Goal: Task Accomplishment & Management: Complete application form

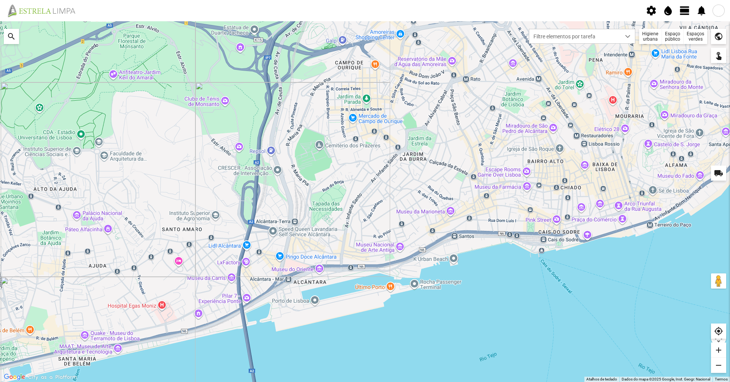
click at [687, 8] on span "view_day" at bounding box center [684, 10] width 11 height 11
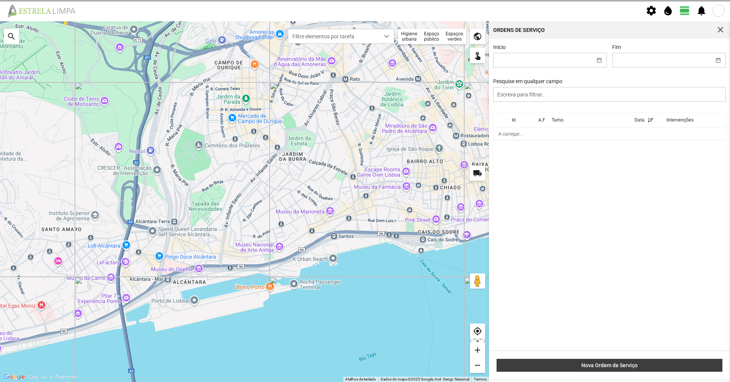
click at [628, 370] on button "Nova Ordem de Serviço" at bounding box center [609, 365] width 226 height 13
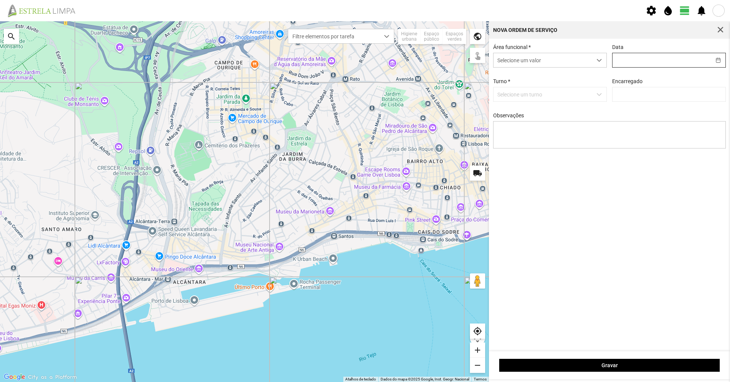
click at [665, 63] on input "text" at bounding box center [661, 60] width 98 height 14
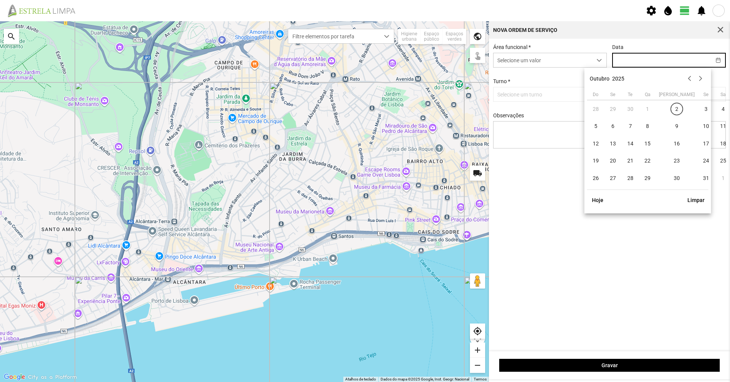
click at [670, 112] on td "2" at bounding box center [676, 108] width 41 height 17
click at [670, 109] on span "2" at bounding box center [676, 109] width 12 height 12
type input "[DATE]"
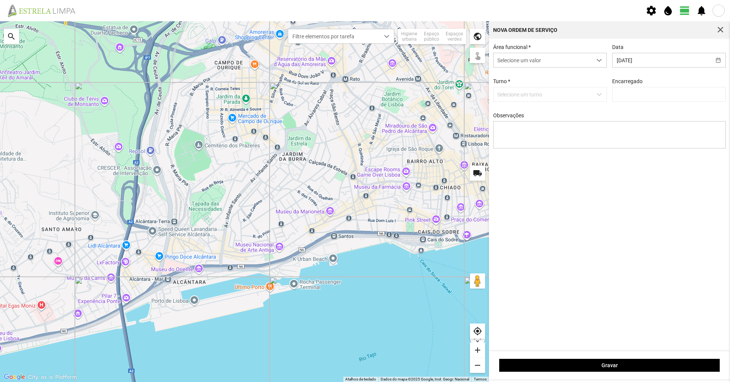
click at [588, 97] on p-dropdown "Selecione um turno" at bounding box center [550, 94] width 114 height 15
click at [593, 65] on div "dropdown trigger" at bounding box center [599, 60] width 15 height 14
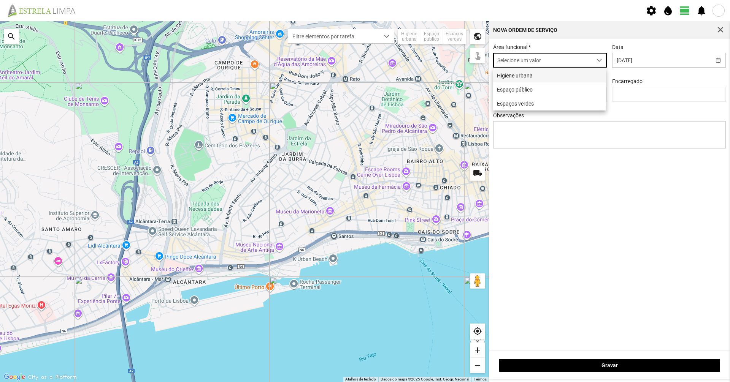
click at [583, 78] on li "Higiene urbana" at bounding box center [549, 75] width 113 height 14
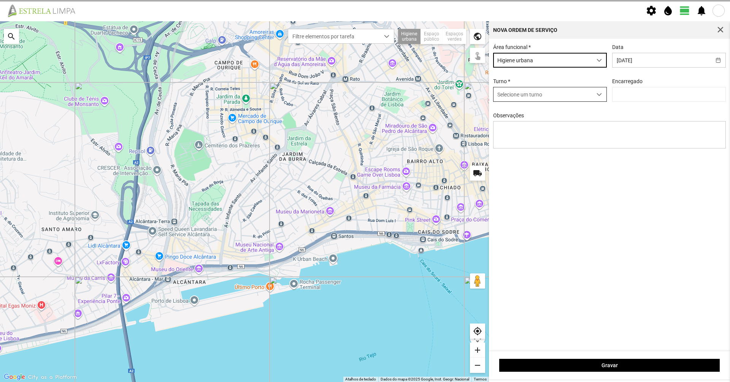
click at [584, 98] on span "Selecione um turno" at bounding box center [542, 94] width 98 height 14
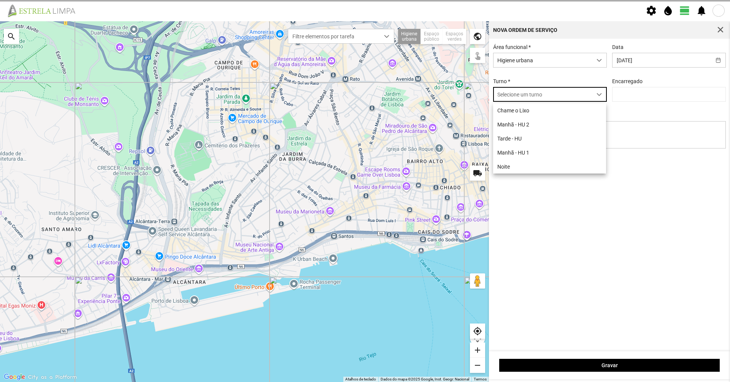
scroll to position [4, 34]
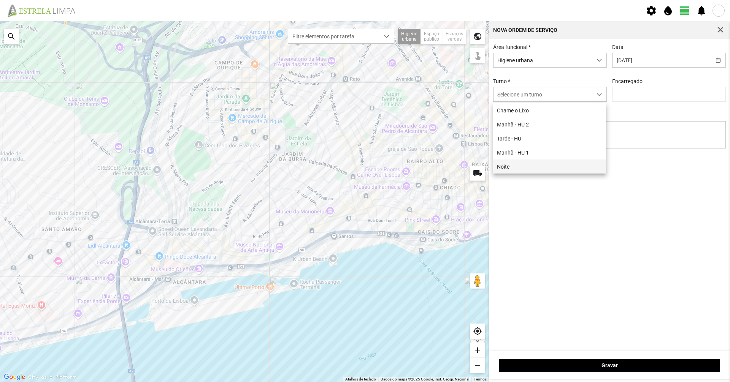
click at [518, 164] on li "Noite" at bounding box center [549, 167] width 113 height 14
type input "[PERSON_NAME]"
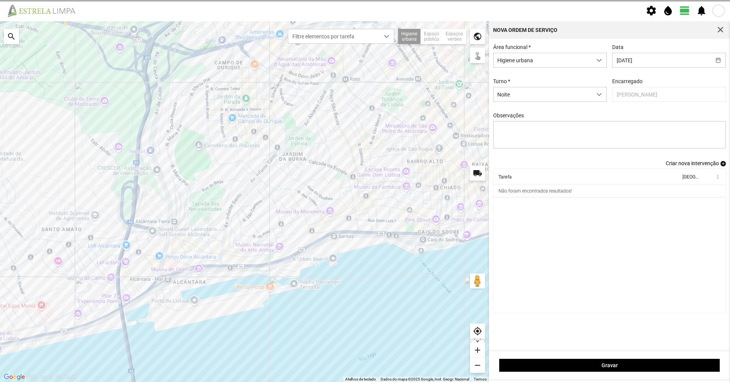
click at [681, 166] on span "Criar nova intervenção" at bounding box center [691, 163] width 53 height 6
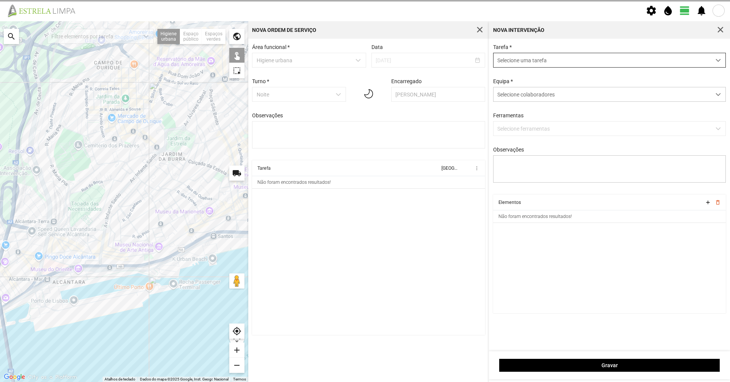
click at [653, 58] on span "Selecione uma tarefa" at bounding box center [601, 60] width 217 height 14
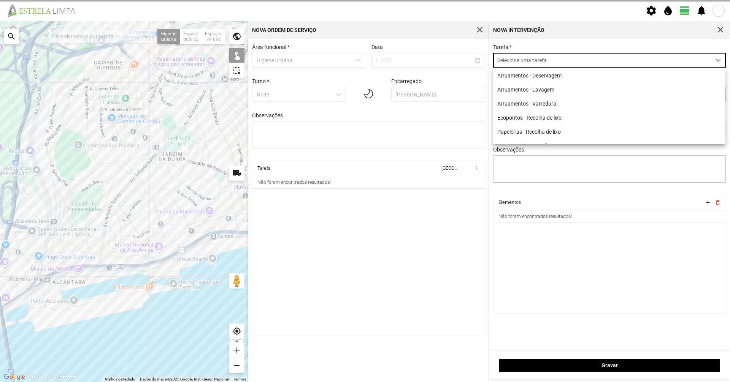
scroll to position [4, 34]
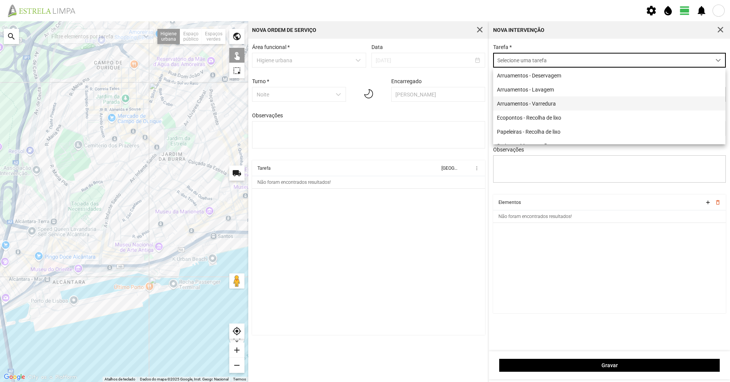
click at [640, 104] on li "Arruamentos - Varredura" at bounding box center [609, 104] width 232 height 14
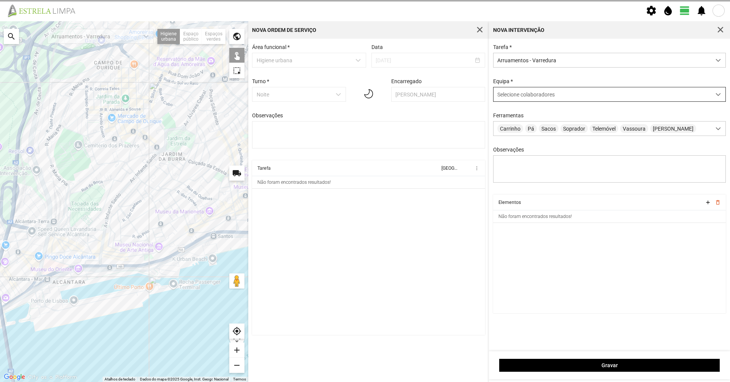
click at [636, 101] on div "Selecione colaboradores" at bounding box center [601, 94] width 217 height 14
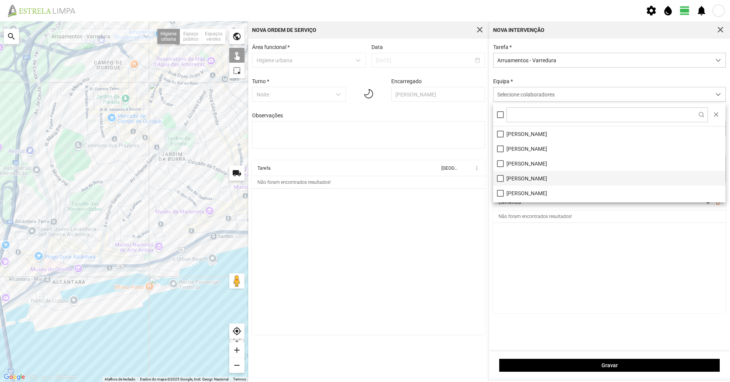
scroll to position [38, 0]
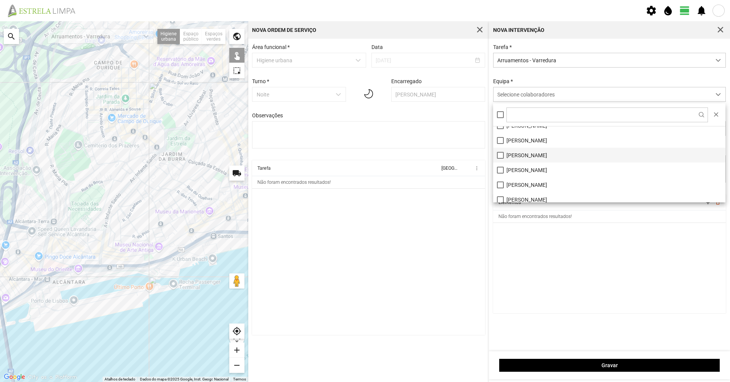
click at [528, 159] on li "[PERSON_NAME]" at bounding box center [609, 155] width 232 height 15
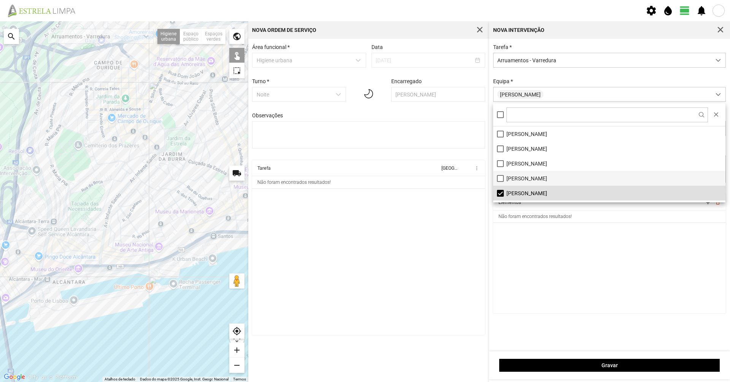
click at [519, 180] on li "[PERSON_NAME]" at bounding box center [609, 178] width 232 height 15
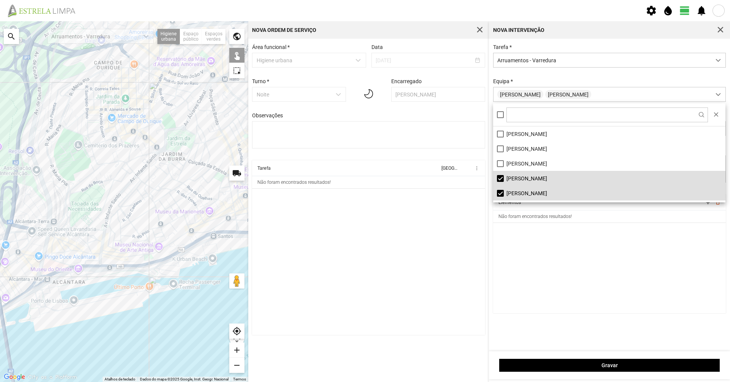
click at [570, 84] on div "Equipa * [PERSON_NAME]" at bounding box center [609, 90] width 238 height 24
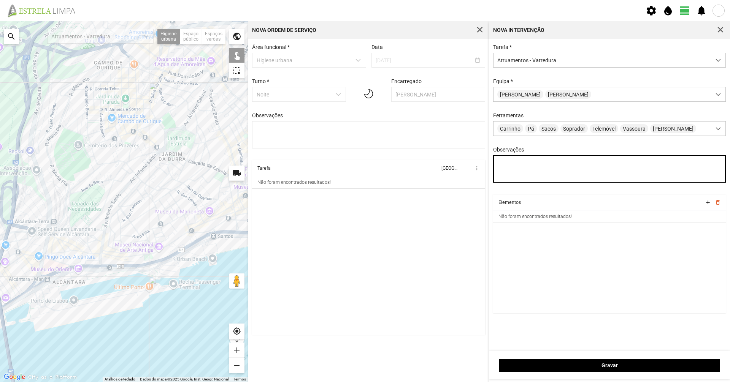
click at [556, 172] on textarea "Observações" at bounding box center [609, 168] width 233 height 27
type textarea "[PERSON_NAME]"
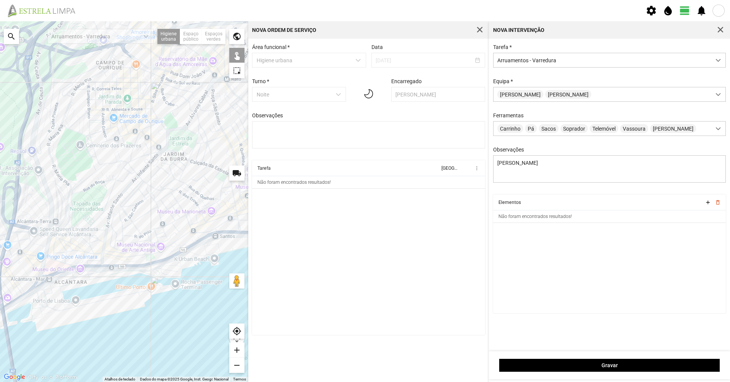
drag, startPoint x: 116, startPoint y: 317, endPoint x: 169, endPoint y: 302, distance: 55.8
click at [169, 302] on div at bounding box center [124, 201] width 248 height 361
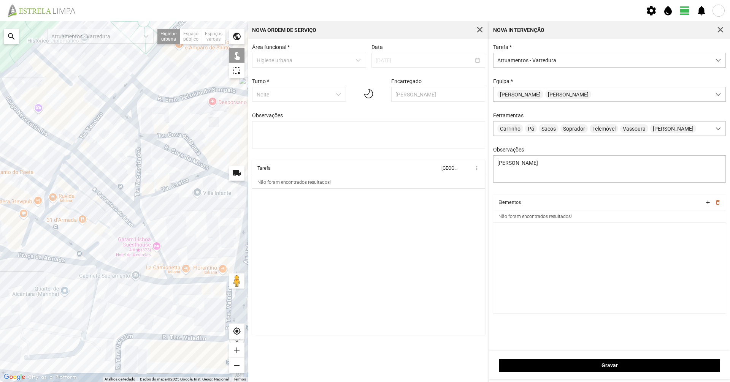
click at [154, 282] on div at bounding box center [124, 201] width 248 height 361
click at [181, 280] on div at bounding box center [124, 201] width 248 height 361
click at [81, 263] on div at bounding box center [124, 201] width 248 height 361
click at [83, 251] on div at bounding box center [124, 201] width 248 height 361
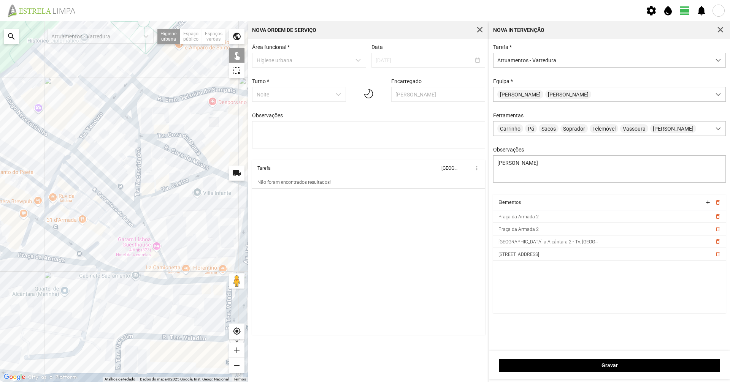
click at [29, 232] on div at bounding box center [124, 201] width 248 height 361
click at [37, 219] on div at bounding box center [124, 201] width 248 height 361
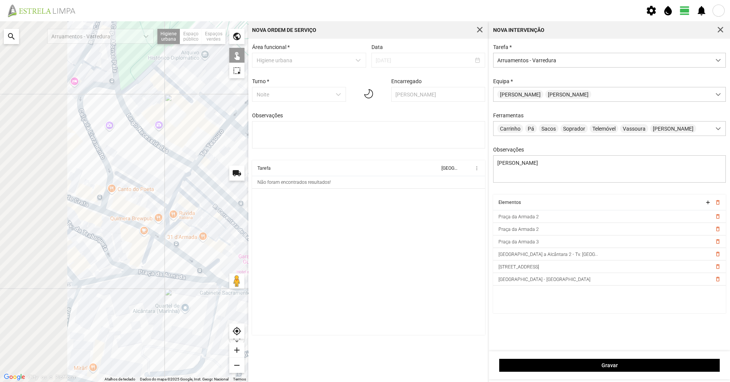
drag, startPoint x: 54, startPoint y: 250, endPoint x: 181, endPoint y: 272, distance: 128.6
click at [181, 272] on div at bounding box center [124, 201] width 248 height 361
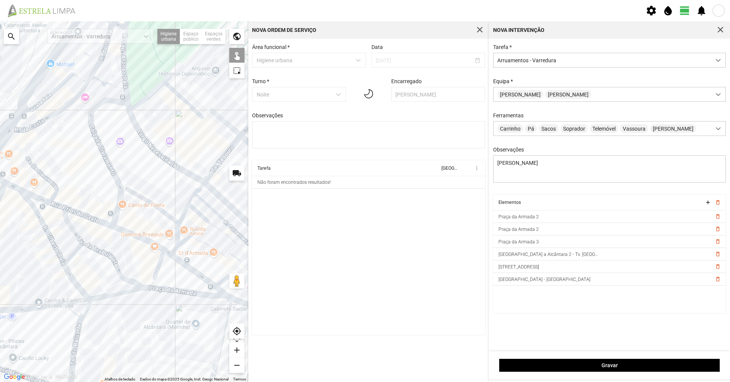
click at [132, 234] on div at bounding box center [124, 201] width 248 height 361
click at [94, 218] on div at bounding box center [124, 201] width 248 height 361
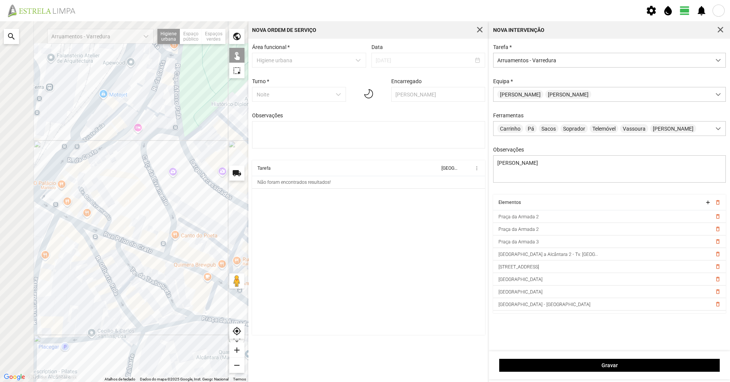
drag, startPoint x: 83, startPoint y: 219, endPoint x: 145, endPoint y: 253, distance: 71.1
click at [145, 253] on div at bounding box center [124, 201] width 248 height 361
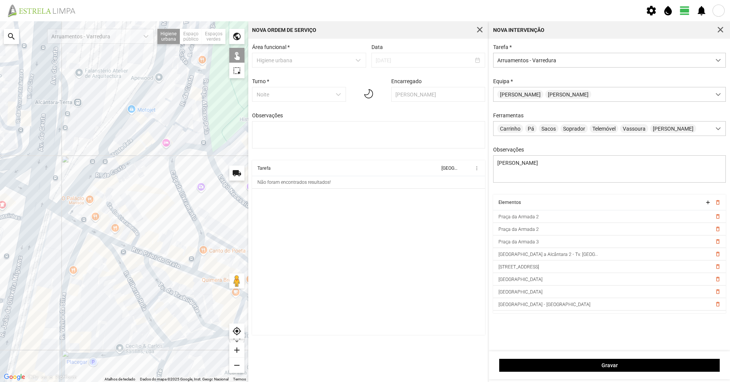
click at [127, 248] on div at bounding box center [124, 201] width 248 height 361
click at [128, 248] on div at bounding box center [124, 201] width 248 height 361
click at [138, 250] on div at bounding box center [124, 201] width 248 height 361
click at [94, 232] on div at bounding box center [124, 201] width 248 height 361
click at [76, 223] on div at bounding box center [124, 201] width 248 height 361
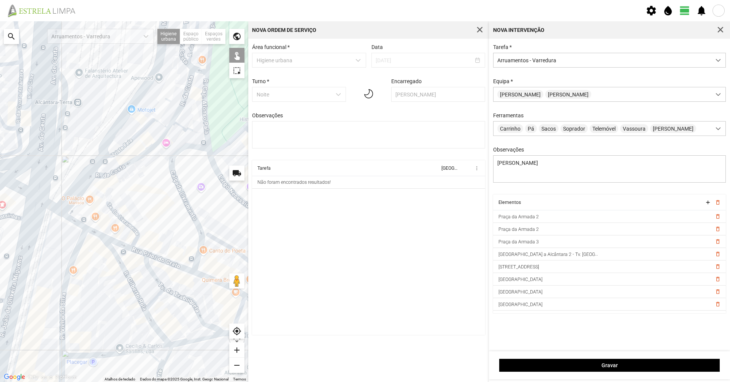
click at [54, 206] on div at bounding box center [124, 201] width 248 height 361
click at [83, 208] on div at bounding box center [124, 201] width 248 height 361
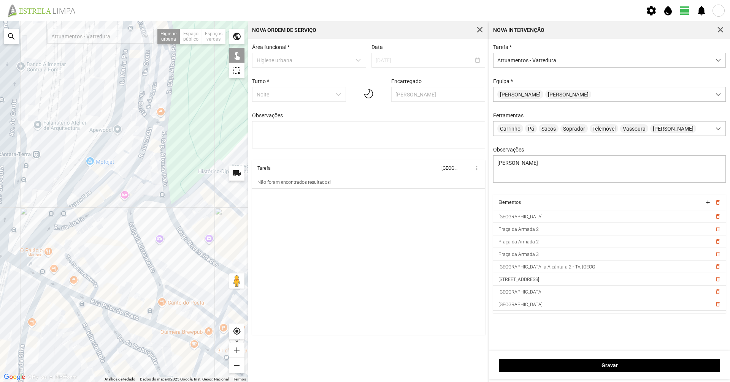
drag, startPoint x: 144, startPoint y: 181, endPoint x: 102, endPoint y: 236, distance: 69.6
click at [99, 238] on div at bounding box center [124, 201] width 248 height 361
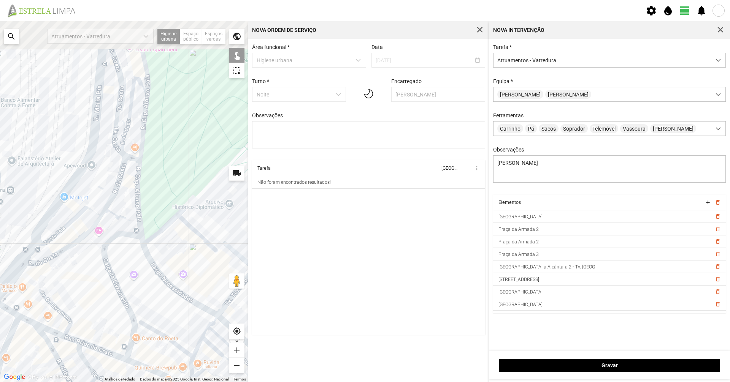
drag, startPoint x: 122, startPoint y: 192, endPoint x: 119, endPoint y: 196, distance: 5.6
click at [122, 193] on div at bounding box center [124, 201] width 248 height 361
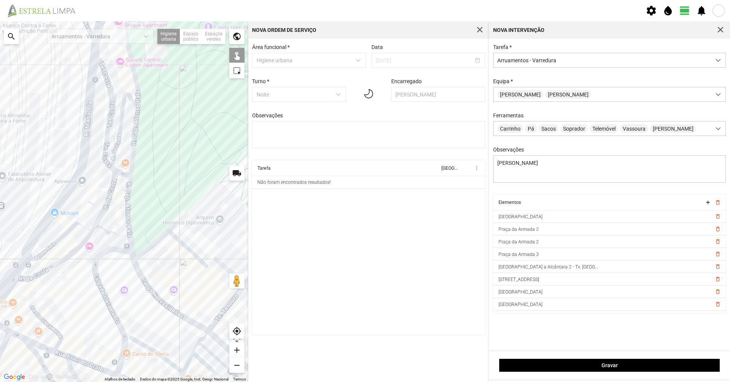
click at [121, 122] on div at bounding box center [124, 201] width 248 height 361
click at [111, 187] on div at bounding box center [124, 201] width 248 height 361
click at [96, 221] on div at bounding box center [124, 201] width 248 height 361
click at [92, 230] on div at bounding box center [124, 201] width 248 height 361
click at [87, 238] on div at bounding box center [124, 201] width 248 height 361
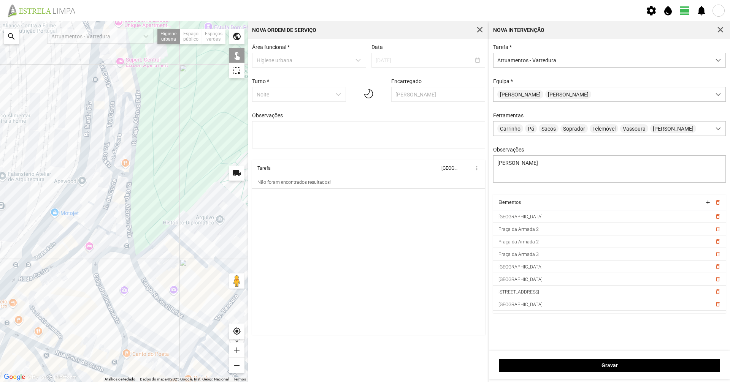
click at [71, 230] on div at bounding box center [124, 201] width 248 height 361
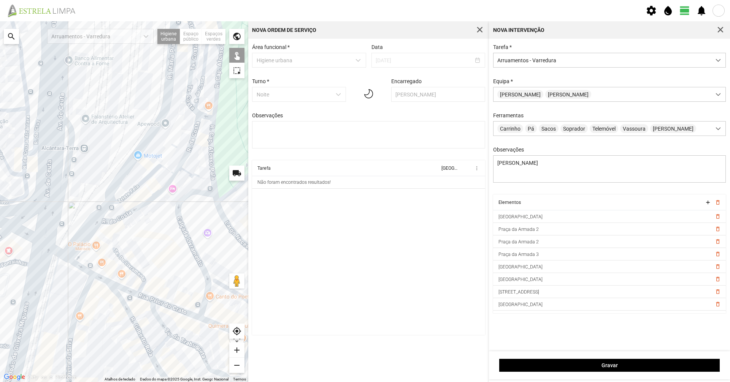
drag, startPoint x: 146, startPoint y: 206, endPoint x: 156, endPoint y: 203, distance: 11.0
click at [156, 203] on div at bounding box center [124, 201] width 248 height 361
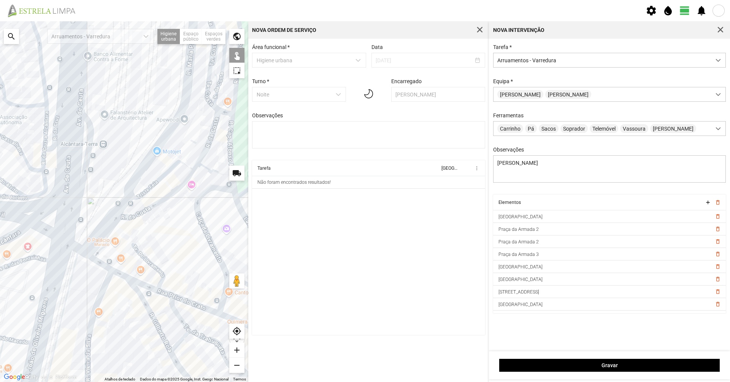
click at [120, 208] on div at bounding box center [124, 201] width 248 height 361
click at [109, 227] on div at bounding box center [124, 201] width 248 height 361
click at [93, 246] on div at bounding box center [124, 201] width 248 height 361
click at [79, 196] on div at bounding box center [124, 201] width 248 height 361
click at [108, 226] on div at bounding box center [124, 201] width 248 height 361
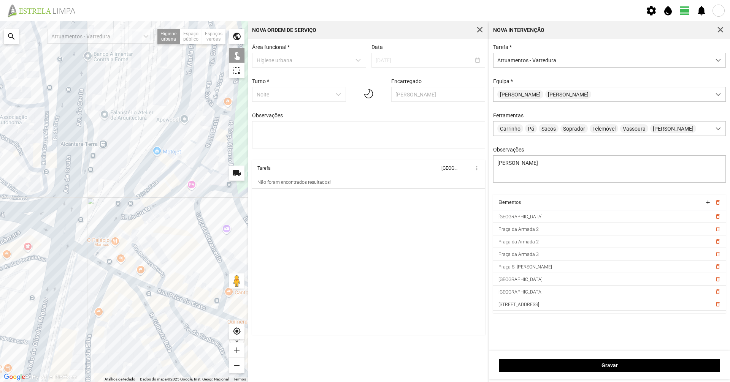
click at [102, 290] on div at bounding box center [124, 201] width 248 height 361
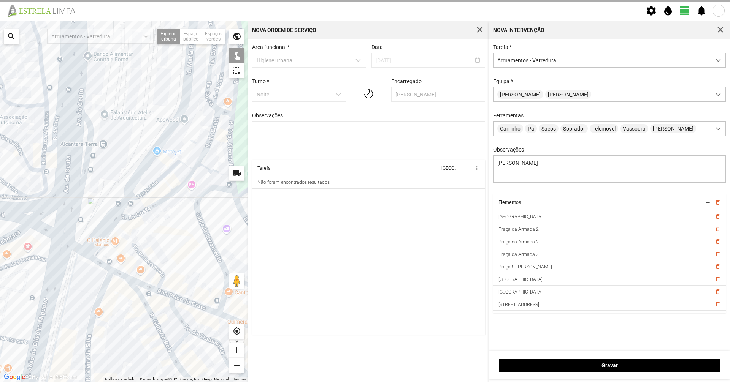
drag, startPoint x: 127, startPoint y: 289, endPoint x: 124, endPoint y: 241, distance: 48.4
click at [124, 251] on div at bounding box center [124, 201] width 248 height 361
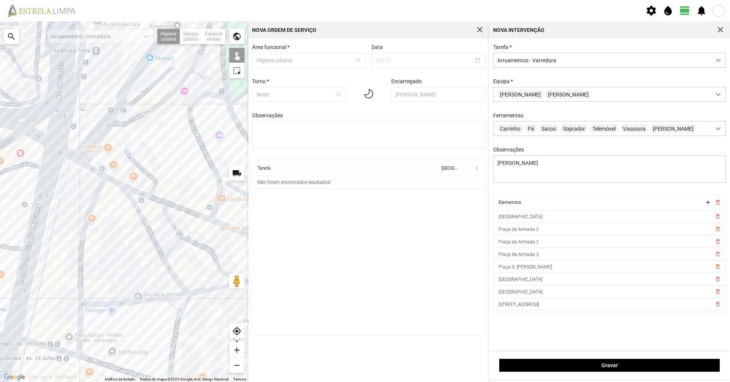
click at [79, 323] on div at bounding box center [124, 201] width 248 height 361
drag, startPoint x: 110, startPoint y: 326, endPoint x: 93, endPoint y: 253, distance: 74.5
click at [95, 265] on div at bounding box center [124, 201] width 248 height 361
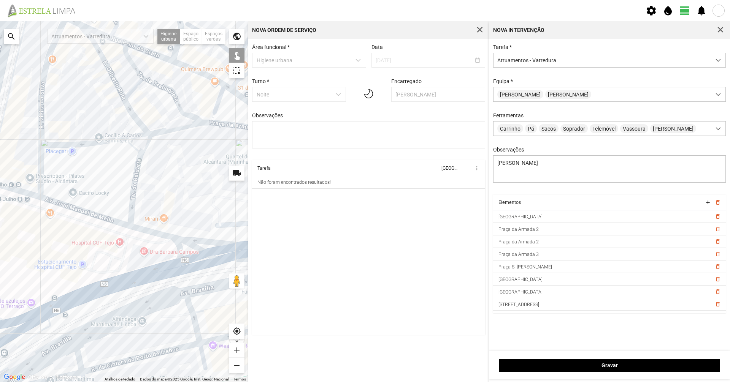
click at [35, 195] on div at bounding box center [124, 201] width 248 height 361
click at [58, 203] on div at bounding box center [124, 201] width 248 height 361
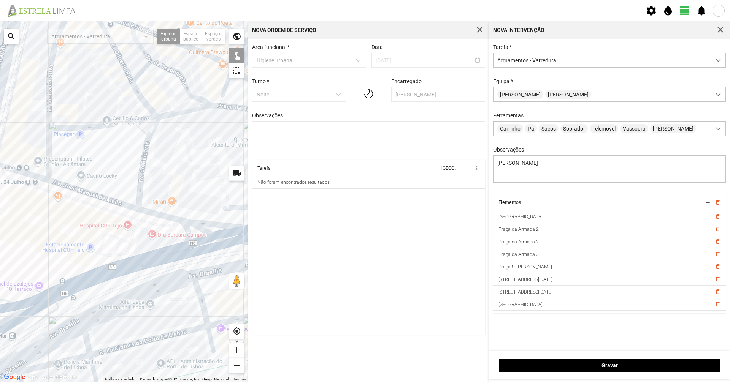
drag, startPoint x: 132, startPoint y: 259, endPoint x: 143, endPoint y: 242, distance: 20.1
click at [143, 242] on div at bounding box center [124, 201] width 248 height 361
click at [172, 217] on div at bounding box center [124, 201] width 248 height 361
click at [176, 253] on div at bounding box center [124, 201] width 248 height 361
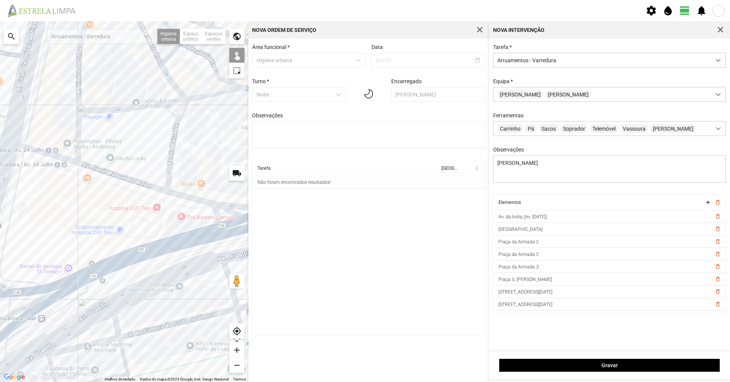
drag, startPoint x: 134, startPoint y: 252, endPoint x: 181, endPoint y: 236, distance: 48.9
click at [200, 223] on div at bounding box center [124, 201] width 248 height 361
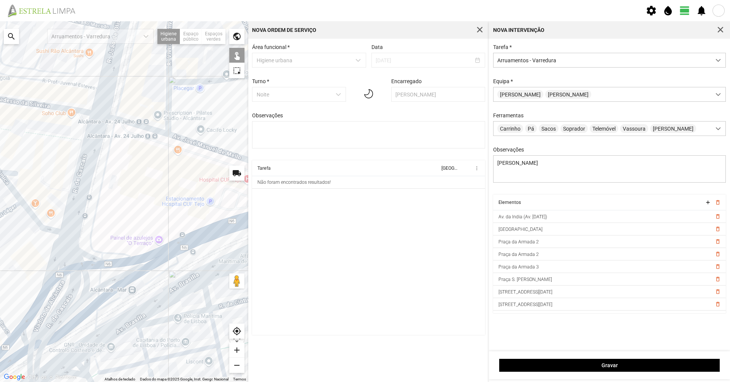
click at [134, 273] on div at bounding box center [124, 201] width 248 height 361
click at [131, 259] on div at bounding box center [124, 201] width 248 height 361
click at [78, 214] on div at bounding box center [124, 201] width 248 height 361
click at [63, 290] on div at bounding box center [124, 201] width 248 height 361
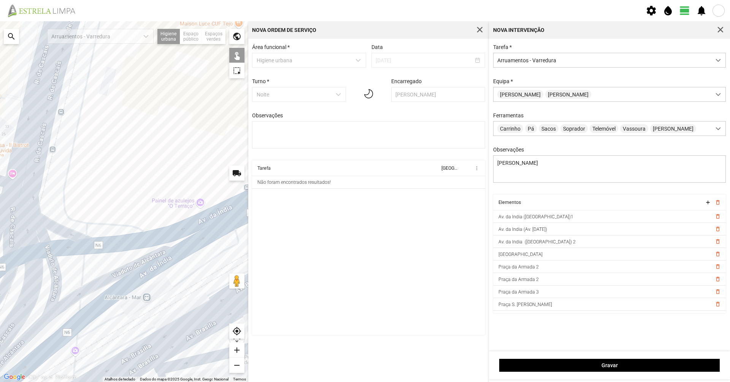
click at [134, 230] on div at bounding box center [124, 201] width 248 height 361
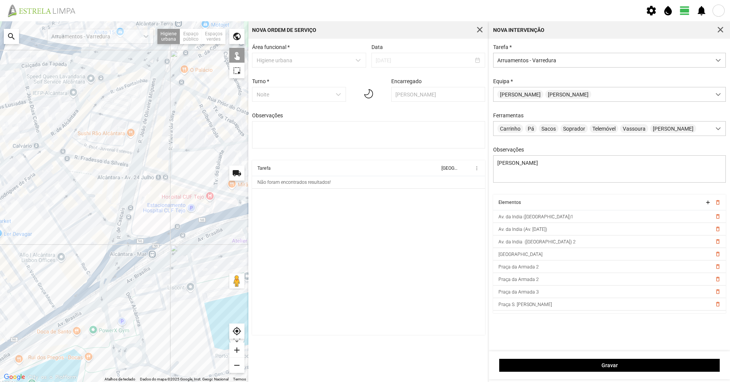
click at [145, 157] on div at bounding box center [124, 201] width 248 height 361
click at [139, 154] on div at bounding box center [124, 201] width 248 height 361
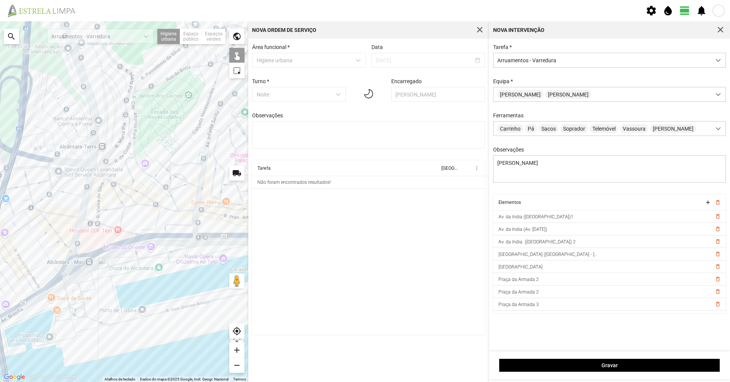
drag, startPoint x: 217, startPoint y: 228, endPoint x: 142, endPoint y: 285, distance: 95.2
click at [142, 285] on div at bounding box center [124, 201] width 248 height 361
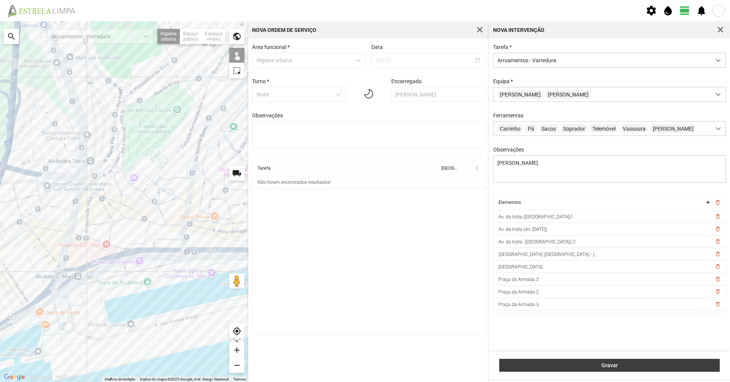
click at [562, 369] on span "Gravar" at bounding box center [609, 366] width 212 height 6
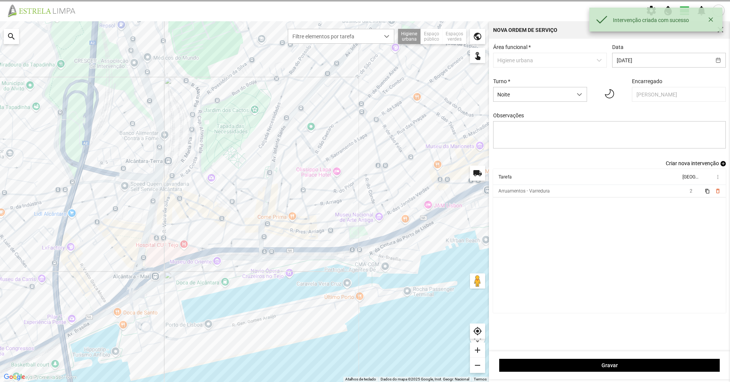
click at [672, 166] on span "Criar nova intervenção" at bounding box center [691, 163] width 53 height 6
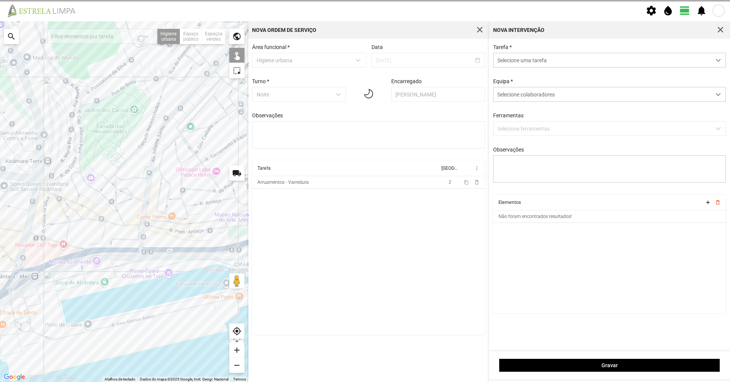
click at [553, 70] on div "Tarefa * Selecione uma tarefa Equipa * Selecione colaboradores Ferramentas Sele…" at bounding box center [609, 119] width 238 height 150
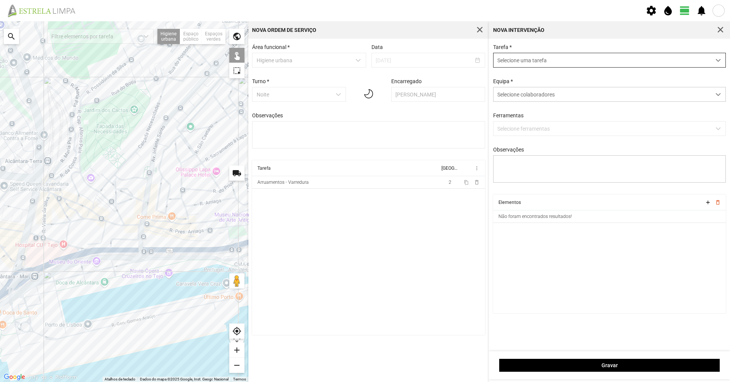
click at [553, 67] on span "Selecione uma tarefa" at bounding box center [601, 60] width 217 height 14
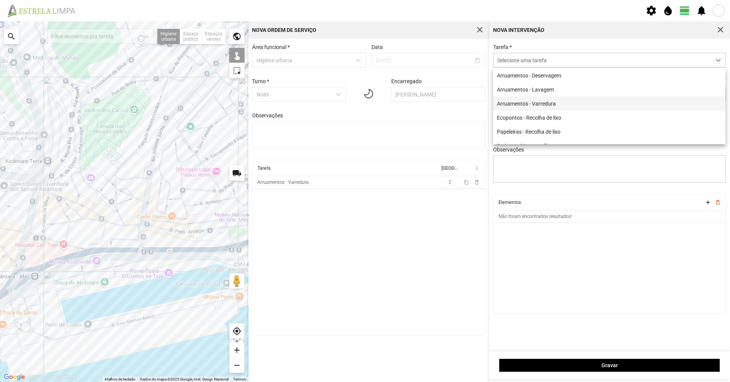
click at [540, 107] on li "Arruamentos - Varredura" at bounding box center [609, 104] width 232 height 14
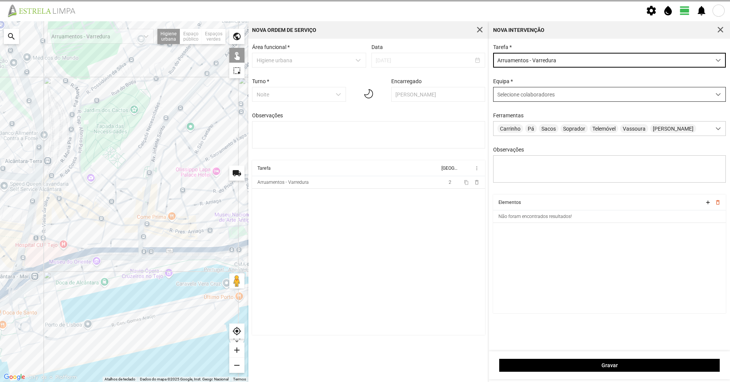
click at [539, 98] on span "Selecione colaboradores" at bounding box center [525, 95] width 57 height 6
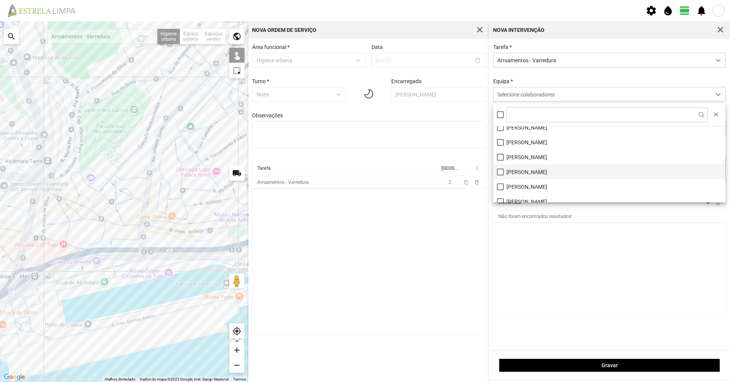
scroll to position [38, 0]
click at [573, 150] on li "[PERSON_NAME]" at bounding box center [609, 155] width 232 height 15
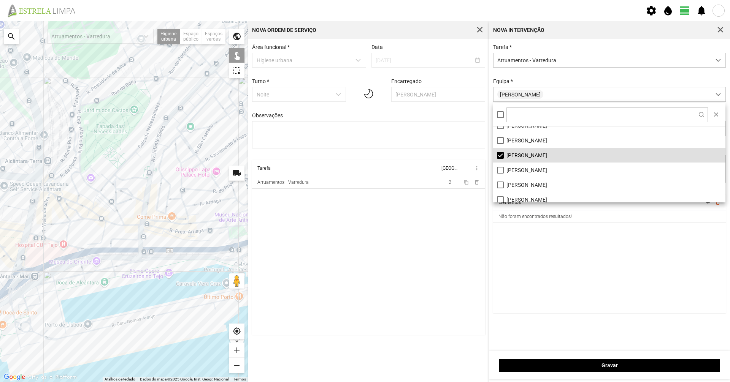
click at [575, 76] on div "Tarefa * Arruamentos - Varredura Equipa * [PERSON_NAME] Carrinho Pá Sacos Sopra…" at bounding box center [609, 119] width 238 height 150
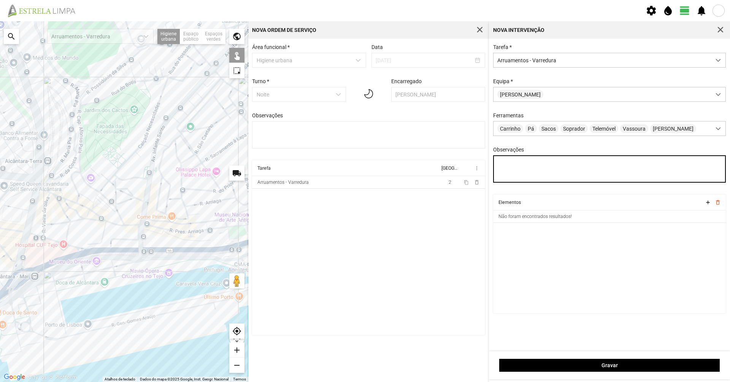
click at [584, 167] on textarea "Observações" at bounding box center [609, 168] width 233 height 27
type textarea "[PERSON_NAME]"
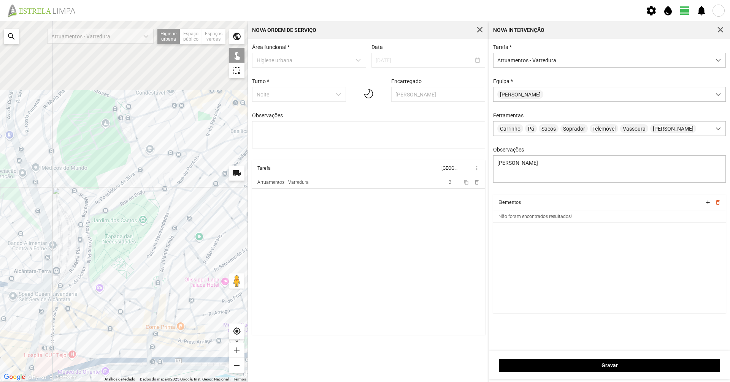
drag, startPoint x: 122, startPoint y: 223, endPoint x: 123, endPoint y: 246, distance: 22.1
click at [122, 245] on div at bounding box center [124, 201] width 248 height 361
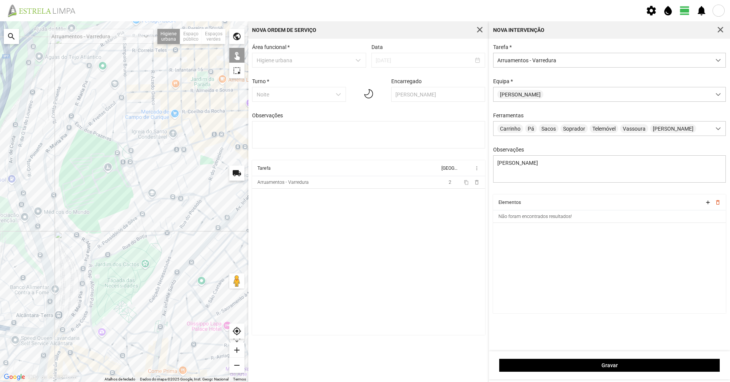
click at [125, 174] on div at bounding box center [124, 201] width 248 height 361
click at [123, 174] on div at bounding box center [124, 201] width 248 height 361
click at [119, 162] on div at bounding box center [124, 201] width 248 height 361
click at [127, 165] on div at bounding box center [124, 201] width 248 height 361
click at [134, 166] on div at bounding box center [124, 201] width 248 height 361
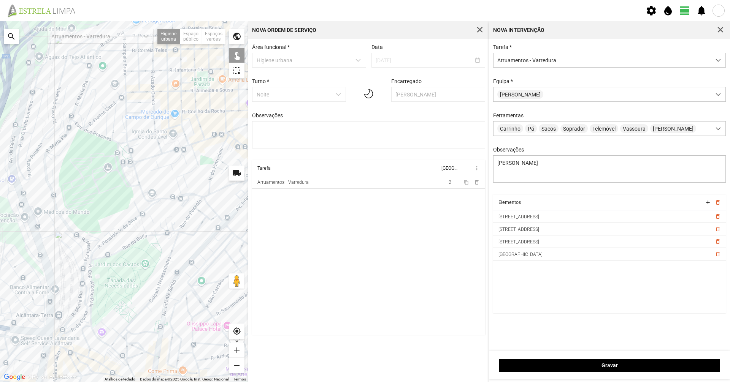
click at [132, 158] on div at bounding box center [124, 201] width 248 height 361
click at [134, 163] on div at bounding box center [124, 201] width 248 height 361
click at [146, 199] on div at bounding box center [124, 201] width 248 height 361
click at [156, 200] on div at bounding box center [124, 201] width 248 height 361
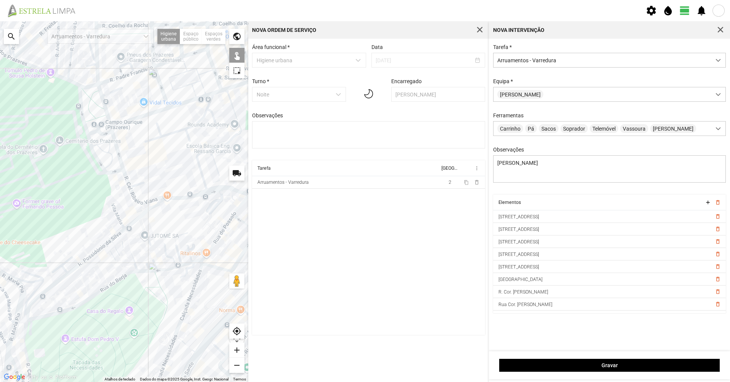
click at [186, 196] on div at bounding box center [124, 201] width 248 height 361
click at [222, 188] on div at bounding box center [124, 201] width 248 height 361
click at [222, 190] on div at bounding box center [124, 201] width 248 height 361
click at [150, 209] on div at bounding box center [124, 201] width 248 height 361
click at [144, 210] on div at bounding box center [124, 201] width 248 height 361
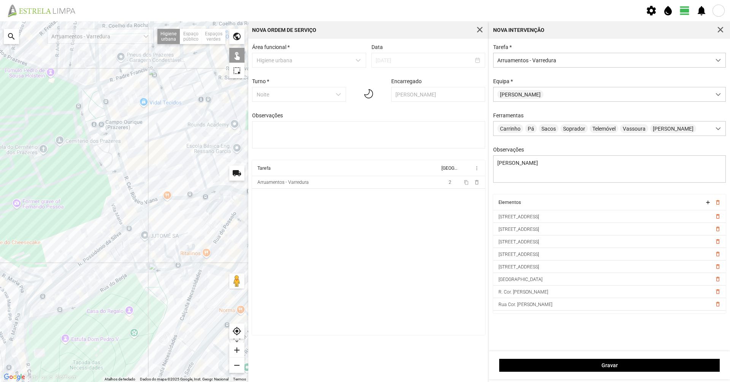
click at [144, 209] on div at bounding box center [124, 201] width 248 height 361
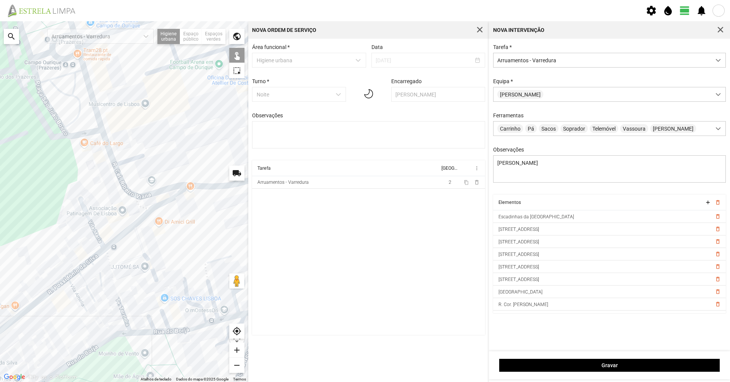
click at [136, 223] on div at bounding box center [124, 201] width 248 height 361
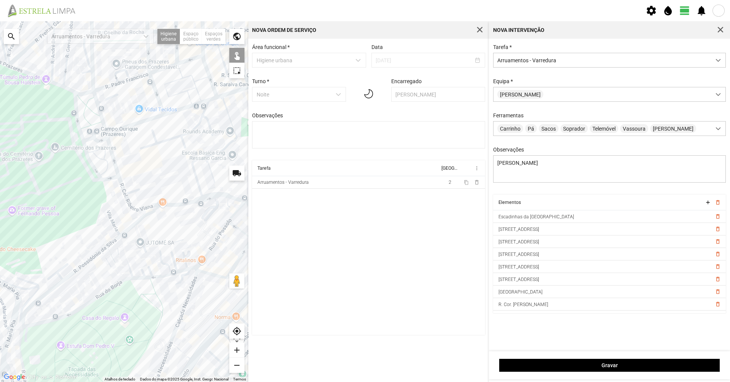
click at [103, 247] on div at bounding box center [124, 201] width 248 height 361
click at [103, 249] on div at bounding box center [124, 201] width 248 height 361
click at [112, 243] on div at bounding box center [124, 201] width 248 height 361
click at [66, 277] on div at bounding box center [124, 201] width 248 height 361
click at [55, 288] on div at bounding box center [124, 201] width 248 height 361
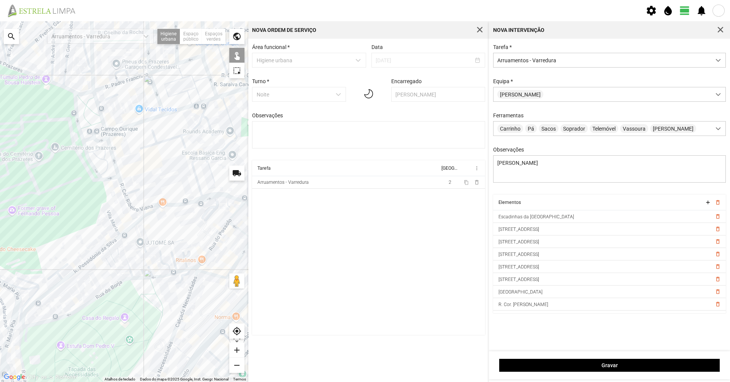
click at [27, 71] on div at bounding box center [124, 201] width 248 height 361
click at [82, 94] on div at bounding box center [124, 201] width 248 height 361
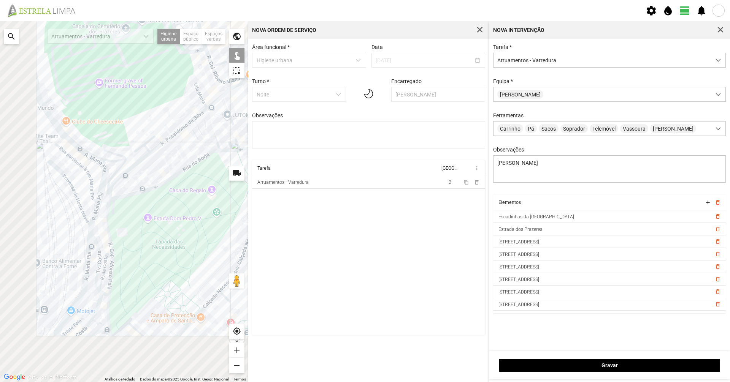
drag, startPoint x: 182, startPoint y: 211, endPoint x: 199, endPoint y: 169, distance: 45.4
click at [203, 173] on div at bounding box center [124, 201] width 248 height 361
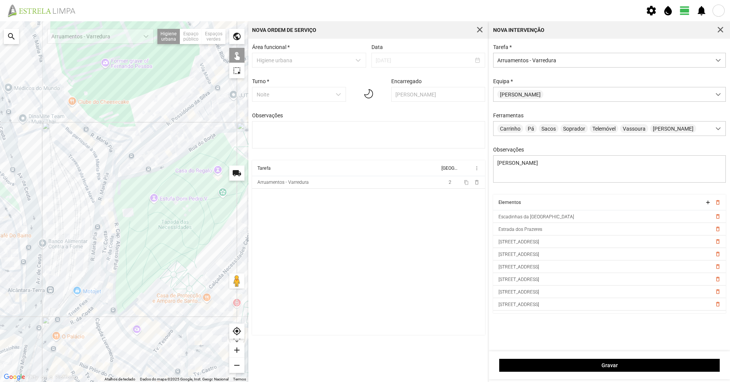
click at [114, 190] on div at bounding box center [124, 201] width 248 height 361
click at [117, 176] on div at bounding box center [124, 201] width 248 height 361
click at [117, 177] on div at bounding box center [124, 201] width 248 height 361
click at [117, 174] on div at bounding box center [124, 201] width 248 height 361
click at [117, 261] on div at bounding box center [124, 201] width 248 height 361
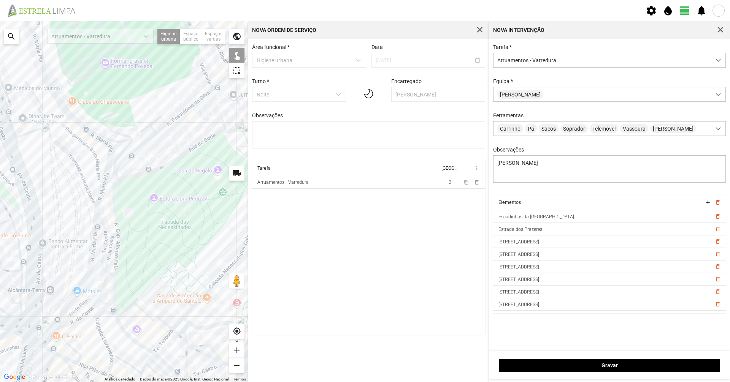
click at [109, 290] on div at bounding box center [124, 201] width 248 height 361
click at [116, 287] on div at bounding box center [124, 201] width 248 height 361
click at [111, 291] on div at bounding box center [124, 201] width 248 height 361
click at [112, 291] on div at bounding box center [124, 201] width 248 height 361
click at [130, 337] on div at bounding box center [124, 201] width 248 height 361
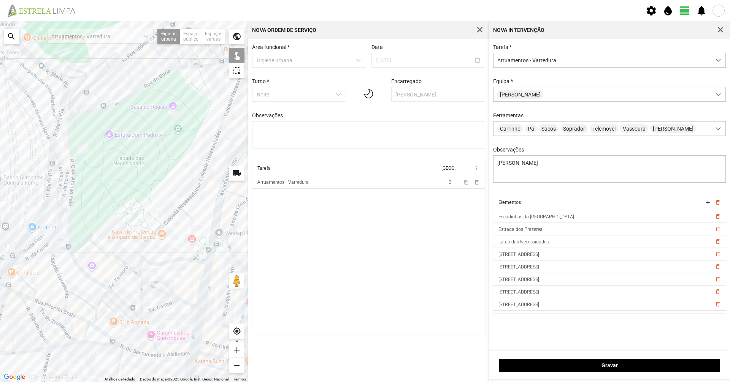
drag, startPoint x: 122, startPoint y: 316, endPoint x: 108, endPoint y: 281, distance: 38.0
click at [92, 271] on div at bounding box center [124, 201] width 248 height 361
click at [119, 298] on div at bounding box center [124, 201] width 248 height 361
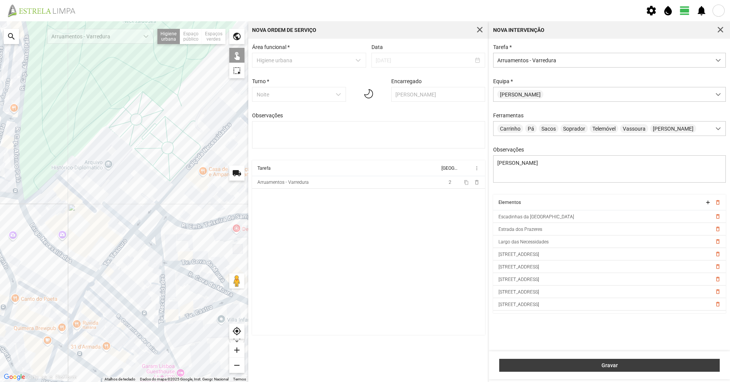
click at [552, 370] on button "Gravar" at bounding box center [609, 365] width 220 height 13
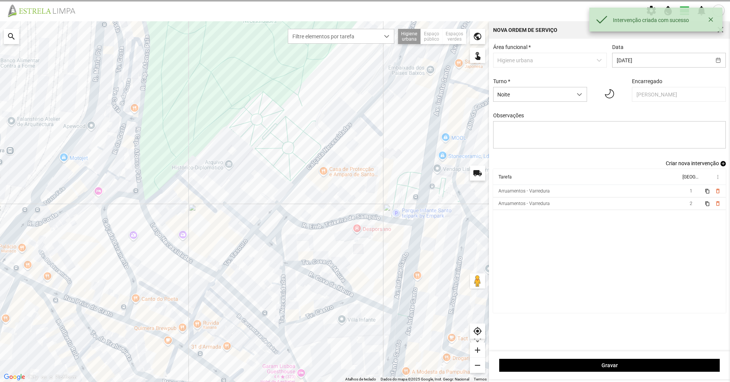
click at [701, 166] on span "Criar nova intervenção" at bounding box center [691, 163] width 53 height 6
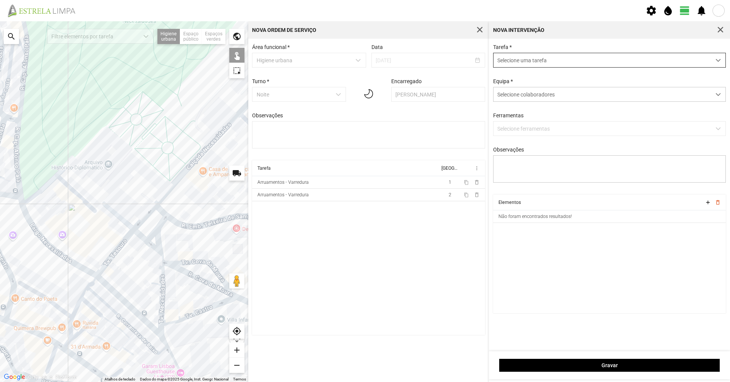
click at [523, 61] on span "Selecione uma tarefa" at bounding box center [601, 60] width 217 height 14
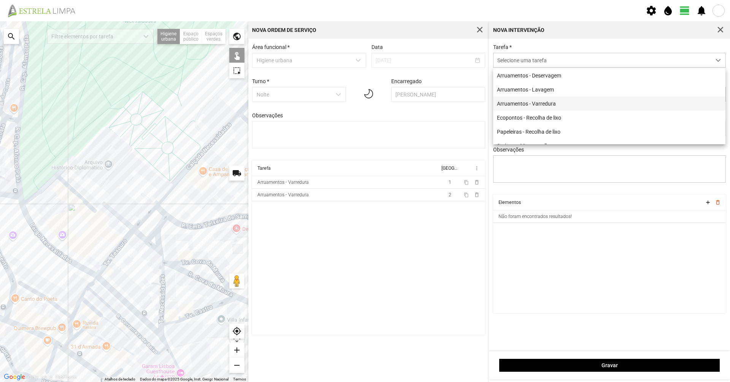
click at [524, 108] on li "Arruamentos - Varredura" at bounding box center [609, 104] width 232 height 14
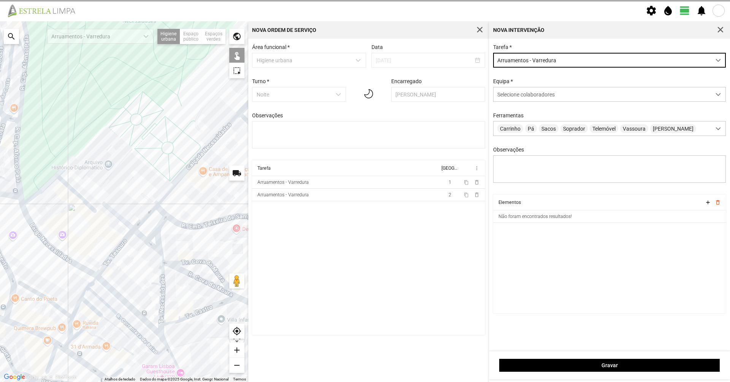
click at [523, 38] on div "Nova intervenção" at bounding box center [609, 29] width 241 height 17
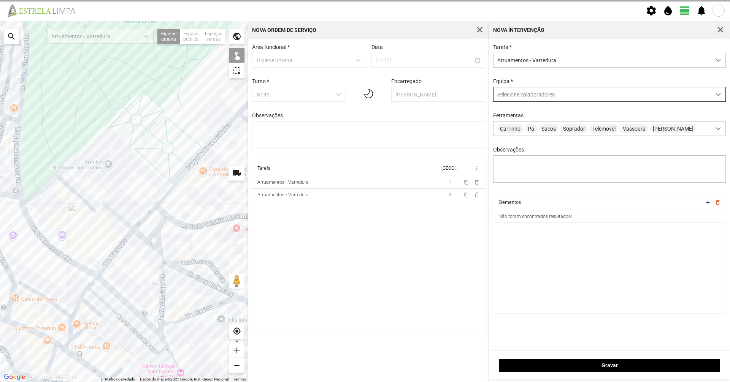
click at [519, 100] on div "Selecione colaboradores" at bounding box center [601, 94] width 217 height 14
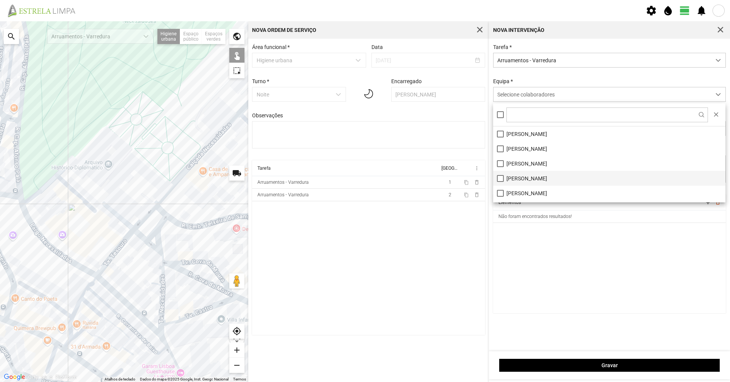
scroll to position [38, 0]
click at [511, 171] on li "[PERSON_NAME]" at bounding box center [609, 170] width 232 height 15
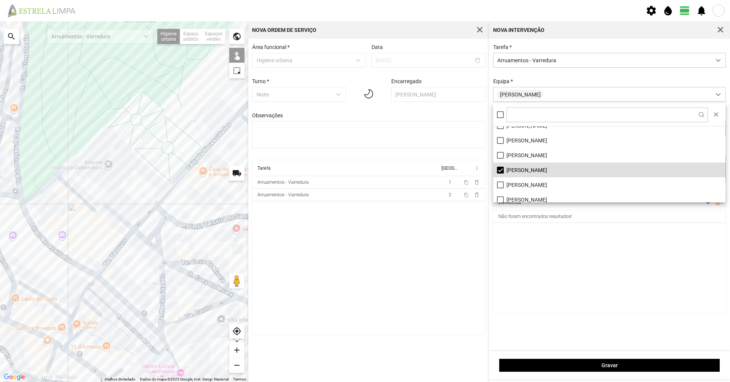
click at [541, 79] on div "Equipa * [PERSON_NAME]" at bounding box center [609, 90] width 238 height 24
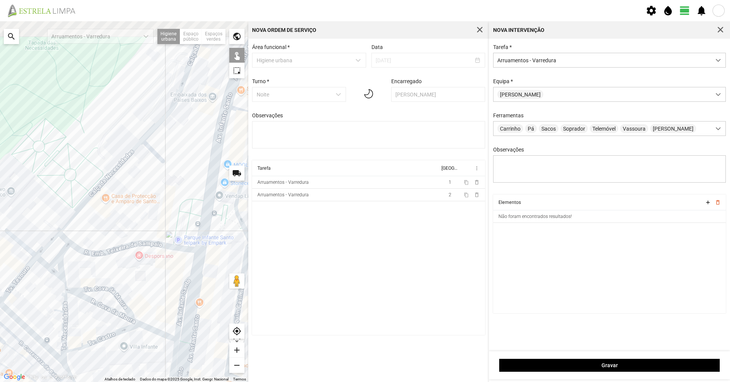
drag, startPoint x: 209, startPoint y: 177, endPoint x: 109, endPoint y: 198, distance: 101.4
click at [106, 205] on div at bounding box center [124, 201] width 248 height 361
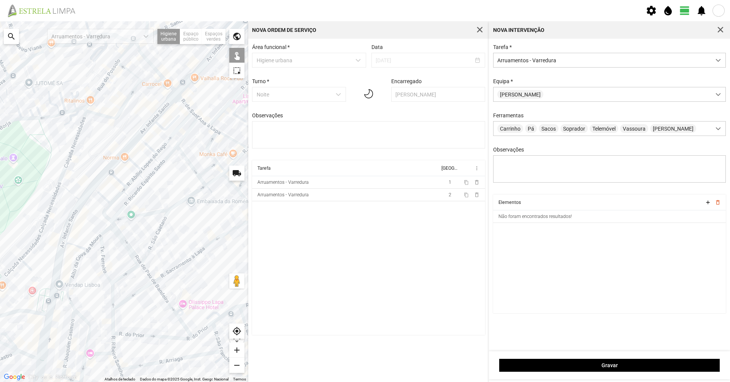
drag, startPoint x: 134, startPoint y: 173, endPoint x: 76, endPoint y: 234, distance: 84.7
click at [76, 234] on div at bounding box center [124, 201] width 248 height 361
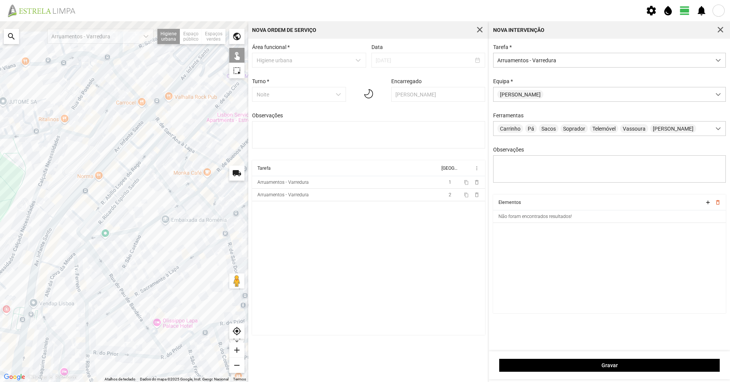
click at [139, 150] on div at bounding box center [124, 201] width 248 height 361
click at [136, 130] on div at bounding box center [124, 201] width 248 height 361
click at [119, 146] on div at bounding box center [124, 201] width 248 height 361
click at [100, 171] on div at bounding box center [124, 201] width 248 height 361
click at [82, 188] on div at bounding box center [124, 201] width 248 height 361
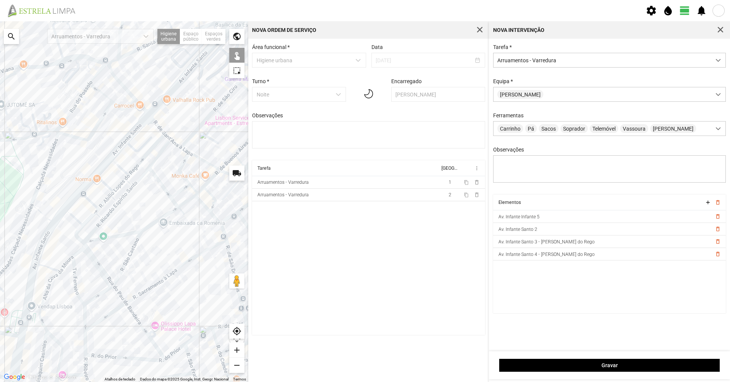
click at [74, 199] on div at bounding box center [124, 201] width 248 height 361
click at [58, 219] on div at bounding box center [124, 201] width 248 height 361
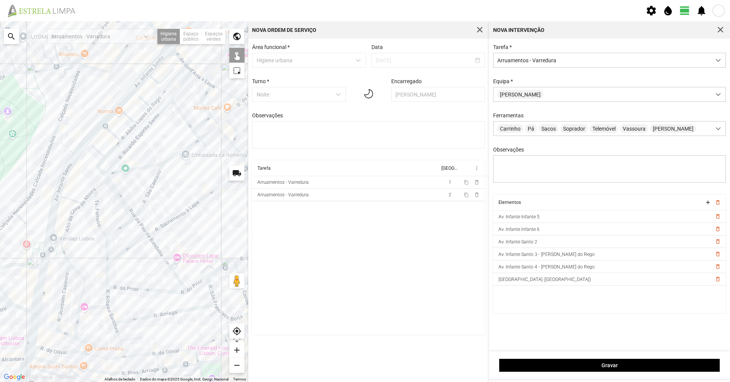
drag, startPoint x: 65, startPoint y: 243, endPoint x: 108, endPoint y: 155, distance: 98.1
click at [108, 155] on div at bounding box center [124, 201] width 248 height 361
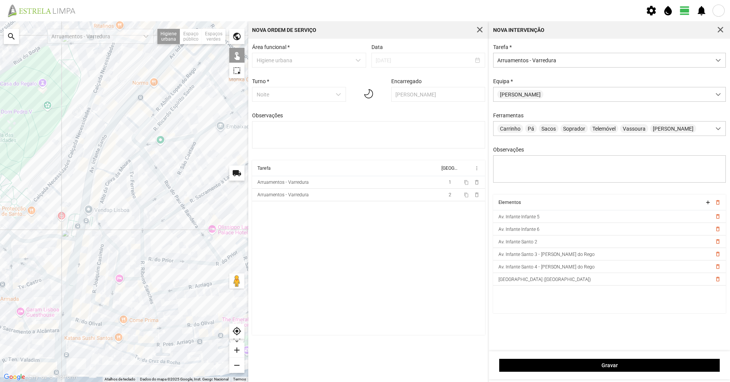
click at [78, 238] on div at bounding box center [124, 201] width 248 height 361
click at [69, 239] on div at bounding box center [124, 201] width 248 height 361
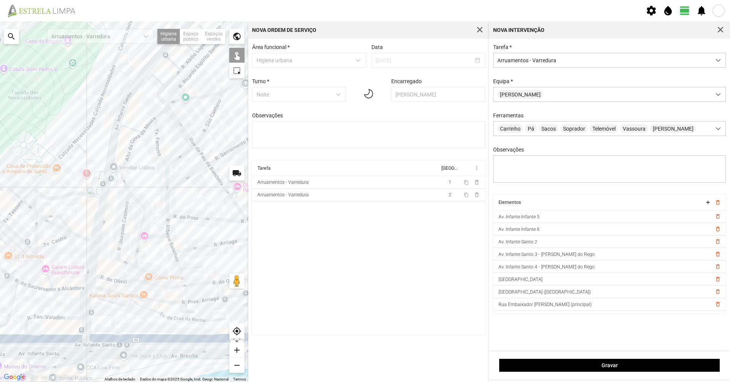
drag, startPoint x: 72, startPoint y: 254, endPoint x: 97, endPoint y: 215, distance: 45.9
click at [97, 215] on div at bounding box center [124, 201] width 248 height 361
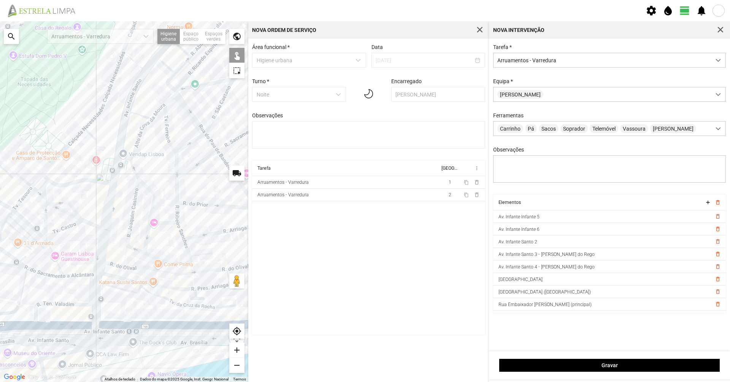
click at [110, 228] on div at bounding box center [124, 201] width 248 height 361
click at [101, 224] on div at bounding box center [124, 201] width 248 height 361
click at [99, 239] on div at bounding box center [124, 201] width 248 height 361
click at [90, 291] on div at bounding box center [124, 201] width 248 height 361
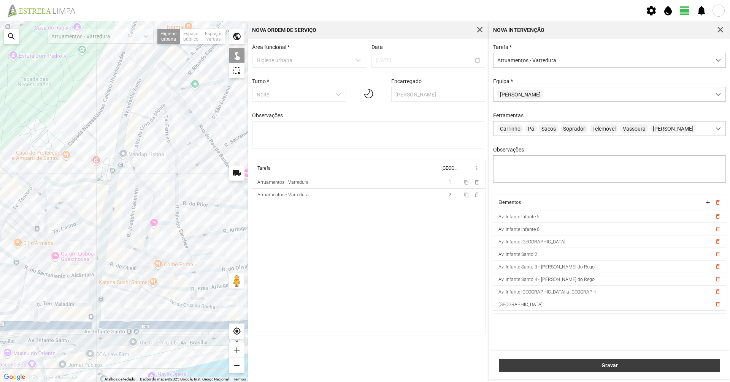
click at [575, 369] on button "Gravar" at bounding box center [609, 365] width 220 height 13
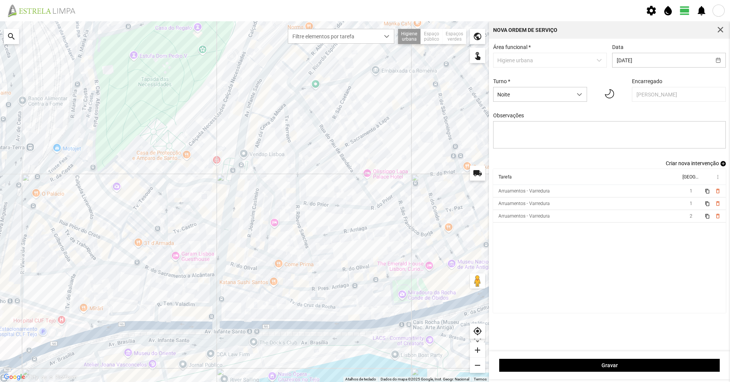
click at [702, 165] on span "Criar nova intervenção" at bounding box center [691, 163] width 53 height 6
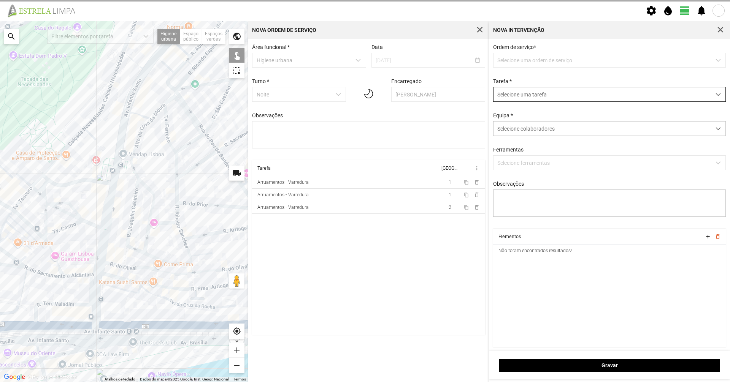
click at [608, 92] on span "Selecione uma tarefa" at bounding box center [601, 94] width 217 height 14
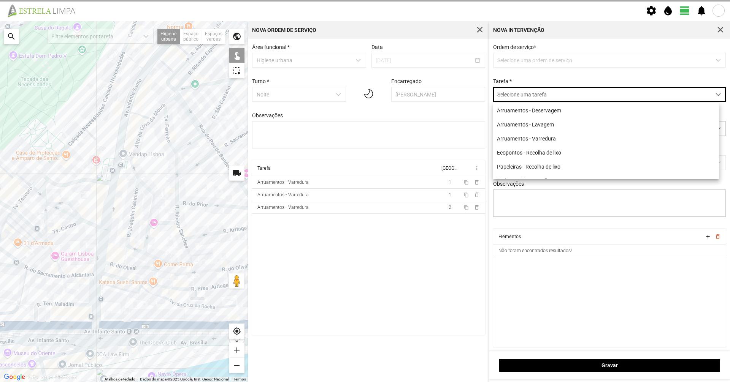
scroll to position [4, 34]
click at [546, 142] on li "Arruamentos - Varredura" at bounding box center [606, 138] width 226 height 14
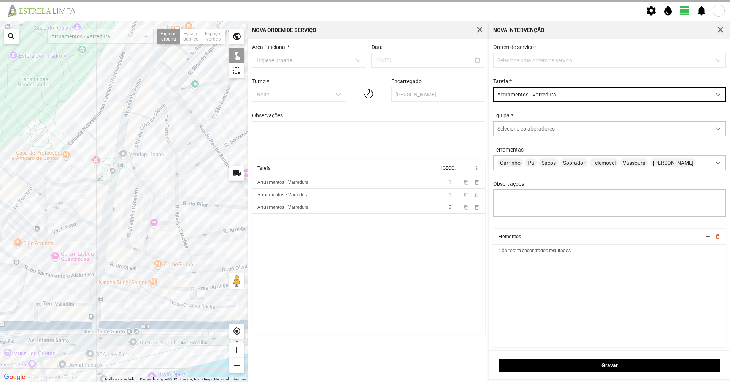
click at [529, 75] on div "Ordem de serviço * Selecione uma ordem de serviço Tarefa * Arruamentos - Varred…" at bounding box center [609, 136] width 238 height 185
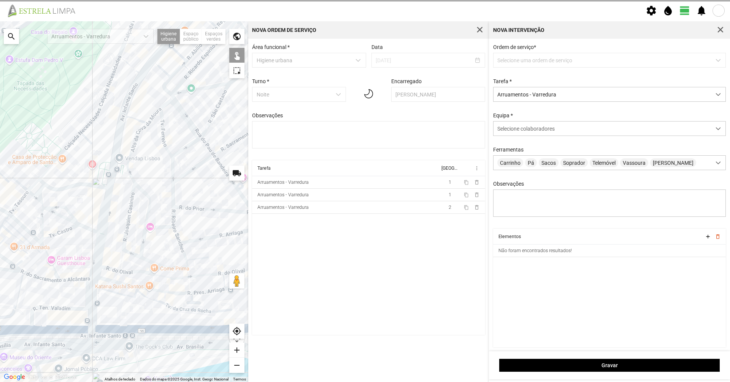
drag, startPoint x: 166, startPoint y: 177, endPoint x: 162, endPoint y: 183, distance: 6.5
click at [162, 183] on div at bounding box center [124, 201] width 248 height 361
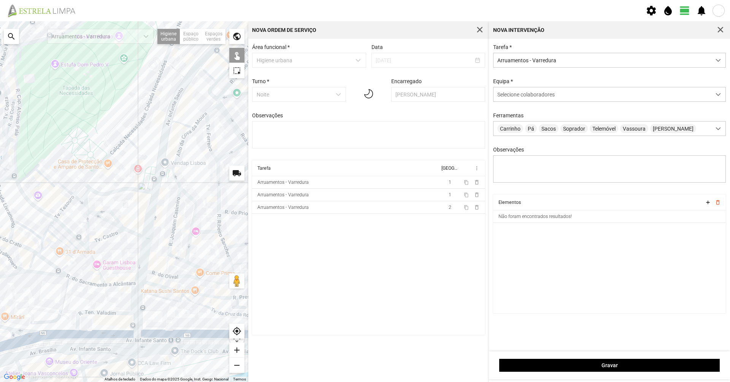
drag, startPoint x: 69, startPoint y: 206, endPoint x: 124, endPoint y: 219, distance: 56.5
click at [125, 219] on div at bounding box center [124, 201] width 248 height 361
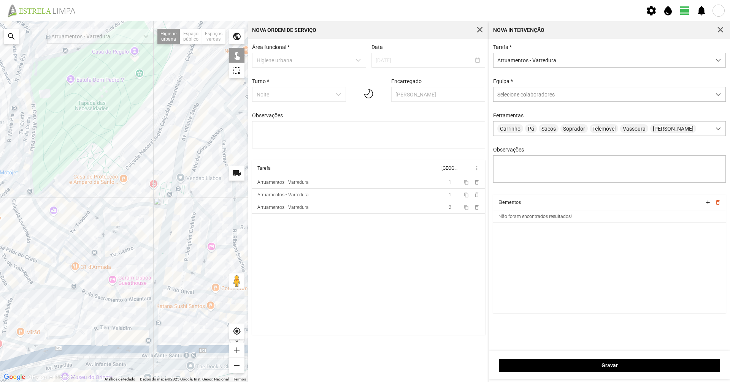
click at [139, 155] on div at bounding box center [124, 201] width 248 height 361
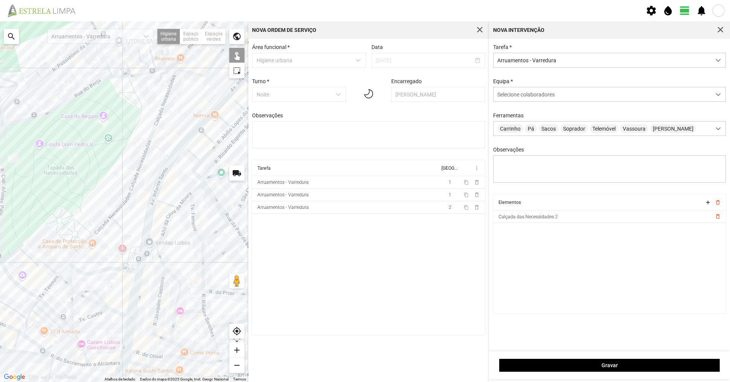
drag, startPoint x: 133, startPoint y: 202, endPoint x: 127, endPoint y: 214, distance: 13.3
click at [127, 214] on div at bounding box center [124, 201] width 248 height 361
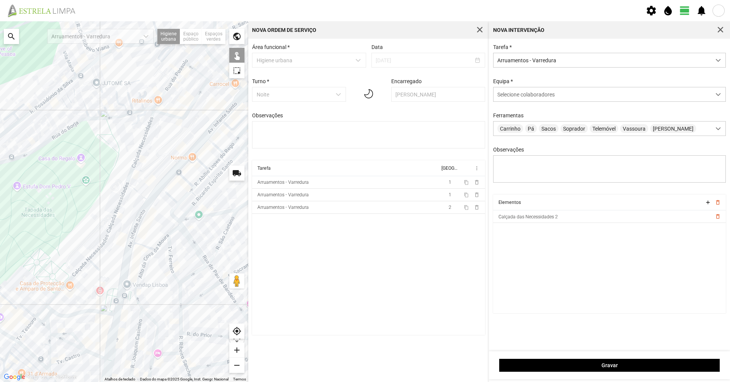
click at [138, 152] on div at bounding box center [124, 201] width 248 height 361
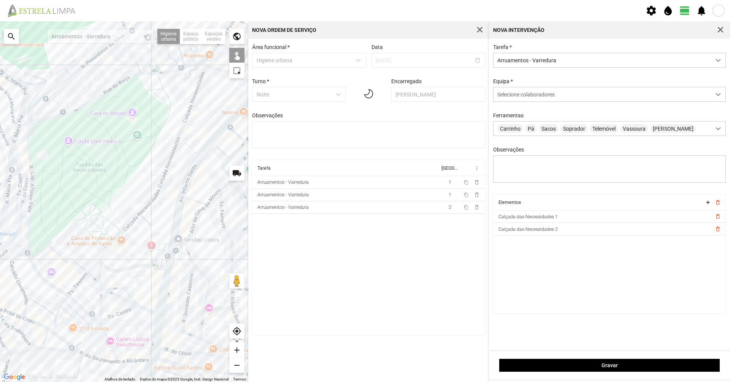
drag, startPoint x: 132, startPoint y: 181, endPoint x: 185, endPoint y: 134, distance: 70.8
click at [185, 134] on div at bounding box center [124, 201] width 248 height 361
click at [94, 265] on div at bounding box center [124, 201] width 248 height 361
click at [103, 267] on div at bounding box center [124, 201] width 248 height 361
click at [106, 260] on div at bounding box center [124, 201] width 248 height 361
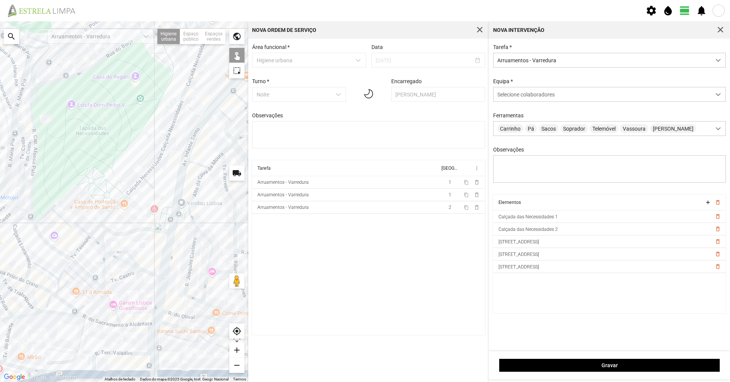
drag, startPoint x: 103, startPoint y: 262, endPoint x: 110, endPoint y: 253, distance: 10.8
click at [105, 257] on div at bounding box center [124, 201] width 248 height 361
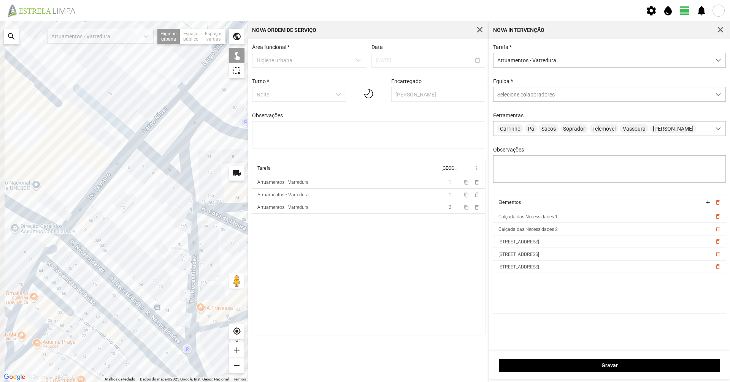
drag, startPoint x: 112, startPoint y: 238, endPoint x: 252, endPoint y: 271, distance: 144.4
click at [252, 271] on div "Para navegar no mapa com gestos de toque, toque duas vezes sem soltar no mapa e…" at bounding box center [365, 201] width 730 height 361
click at [91, 199] on div at bounding box center [124, 201] width 248 height 361
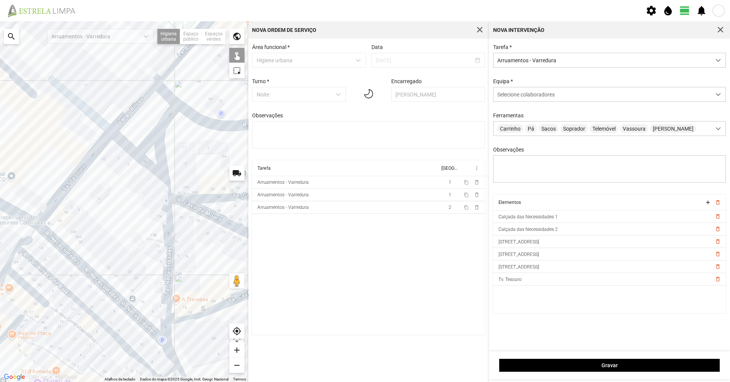
click at [126, 234] on div at bounding box center [124, 201] width 248 height 361
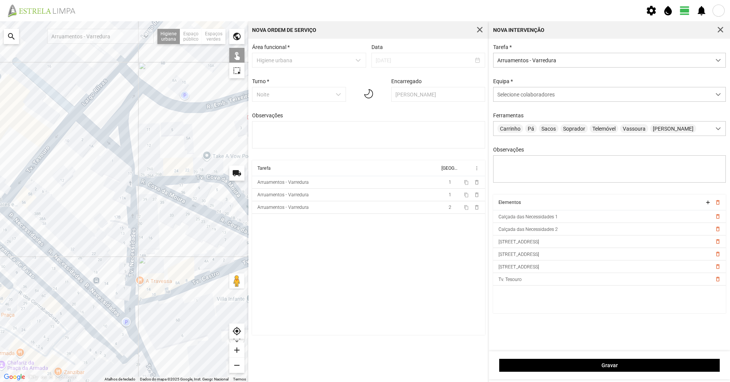
click at [156, 231] on div at bounding box center [124, 201] width 248 height 361
click at [131, 251] on div at bounding box center [124, 201] width 248 height 361
click at [188, 287] on div at bounding box center [124, 201] width 248 height 361
click at [214, 217] on div at bounding box center [124, 201] width 248 height 361
click at [211, 218] on div at bounding box center [124, 201] width 248 height 361
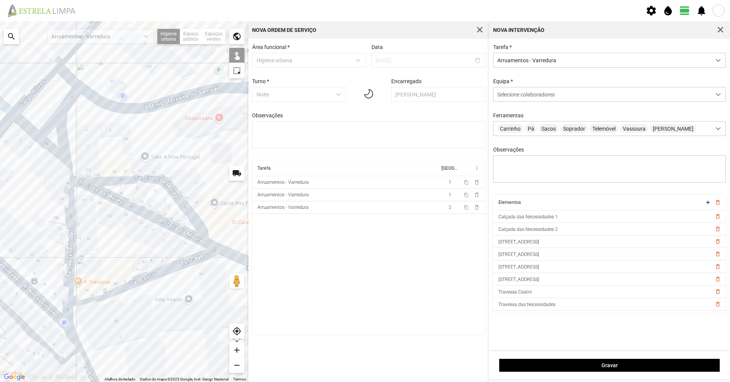
drag, startPoint x: 193, startPoint y: 230, endPoint x: 149, endPoint y: 230, distance: 44.1
click at [149, 230] on div at bounding box center [124, 201] width 248 height 361
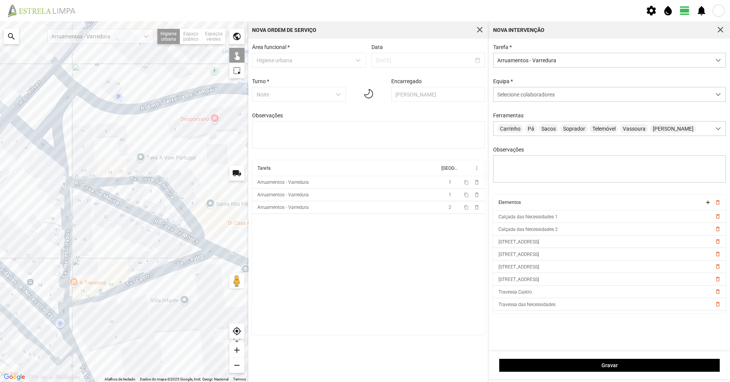
click at [180, 211] on div at bounding box center [124, 201] width 248 height 361
click at [214, 253] on div at bounding box center [124, 201] width 248 height 361
click at [209, 250] on div at bounding box center [124, 201] width 248 height 361
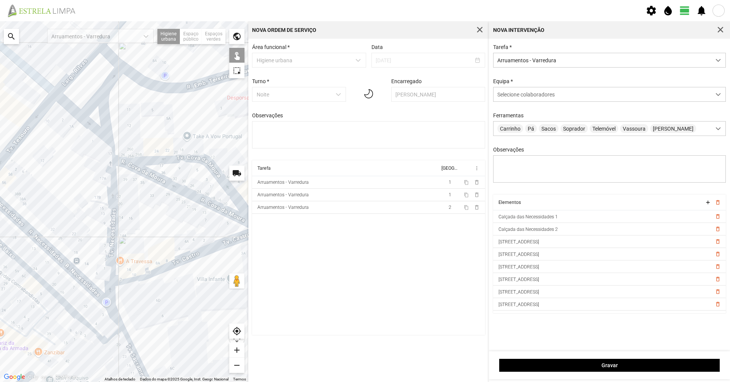
drag, startPoint x: 186, startPoint y: 255, endPoint x: 283, endPoint y: 238, distance: 98.3
click at [283, 238] on div "Para navegar no mapa com gestos de toque, toque duas vezes sem soltar no mapa e…" at bounding box center [365, 201] width 730 height 361
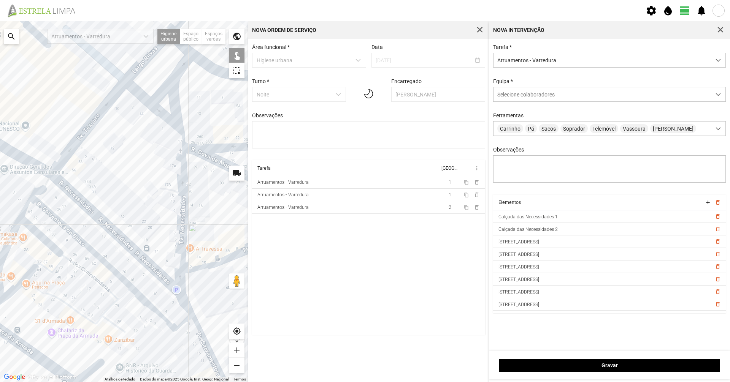
click at [98, 258] on div at bounding box center [124, 201] width 248 height 361
click at [142, 300] on div at bounding box center [124, 201] width 248 height 361
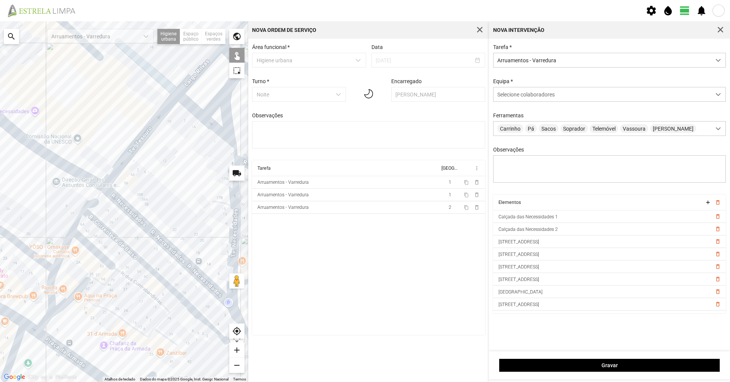
drag, startPoint x: 157, startPoint y: 266, endPoint x: 197, endPoint y: 276, distance: 41.1
click at [197, 276] on div at bounding box center [124, 201] width 248 height 361
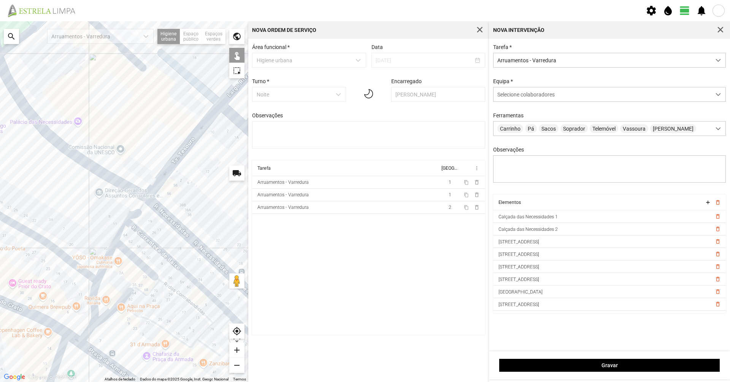
click at [138, 211] on div at bounding box center [124, 201] width 248 height 361
click at [119, 230] on div at bounding box center [124, 201] width 248 height 361
click at [109, 255] on div at bounding box center [124, 201] width 248 height 361
click at [95, 317] on div at bounding box center [124, 201] width 248 height 361
click at [88, 273] on div at bounding box center [124, 201] width 248 height 361
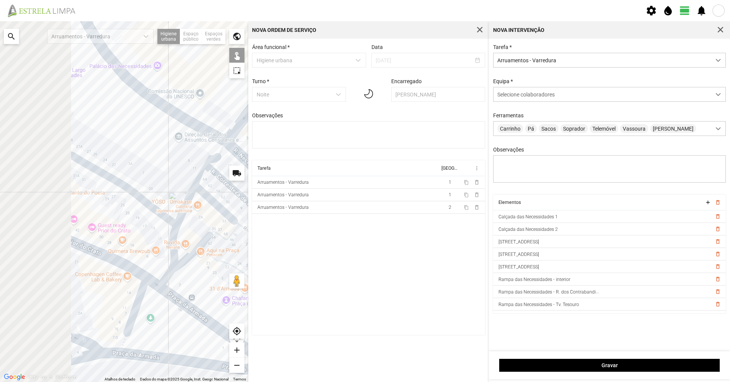
drag, startPoint x: 58, startPoint y: 294, endPoint x: 138, endPoint y: 234, distance: 99.6
click at [138, 234] on div at bounding box center [124, 201] width 248 height 361
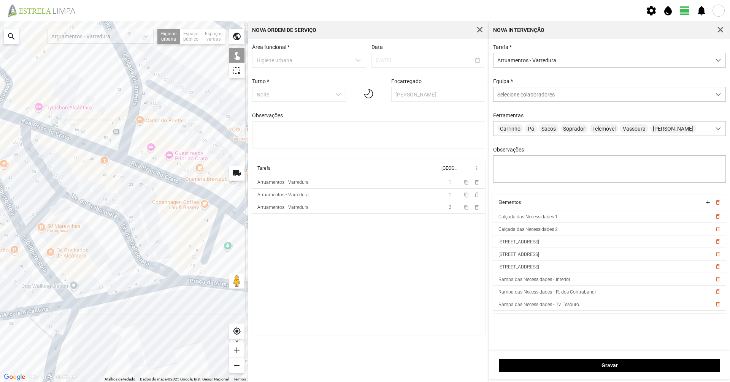
drag, startPoint x: 86, startPoint y: 282, endPoint x: 158, endPoint y: 218, distance: 96.4
click at [158, 218] on div at bounding box center [124, 201] width 248 height 361
click at [127, 293] on div at bounding box center [124, 201] width 248 height 361
click at [124, 291] on div at bounding box center [124, 201] width 248 height 361
click at [122, 294] on div at bounding box center [124, 201] width 248 height 361
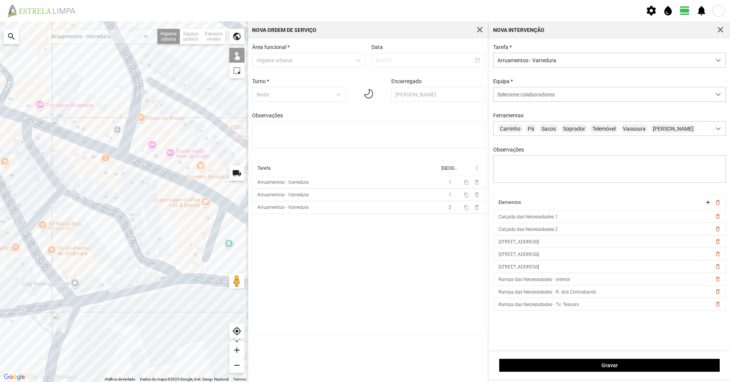
click at [59, 306] on div at bounding box center [124, 201] width 248 height 361
drag, startPoint x: 5, startPoint y: 289, endPoint x: 57, endPoint y: 282, distance: 52.6
click at [57, 282] on div at bounding box center [124, 201] width 248 height 361
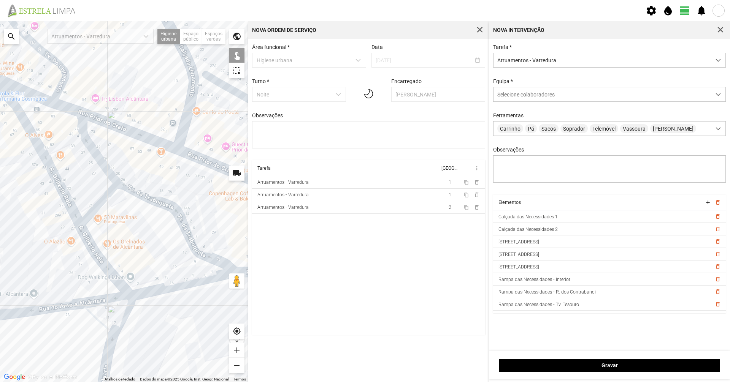
click at [65, 200] on div at bounding box center [124, 201] width 248 height 361
click at [88, 243] on div at bounding box center [124, 201] width 248 height 361
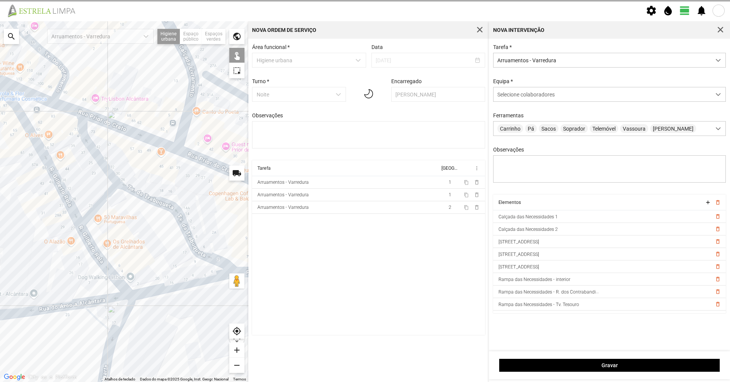
drag, startPoint x: 82, startPoint y: 268, endPoint x: 107, endPoint y: 249, distance: 31.2
click at [103, 252] on div at bounding box center [124, 201] width 248 height 361
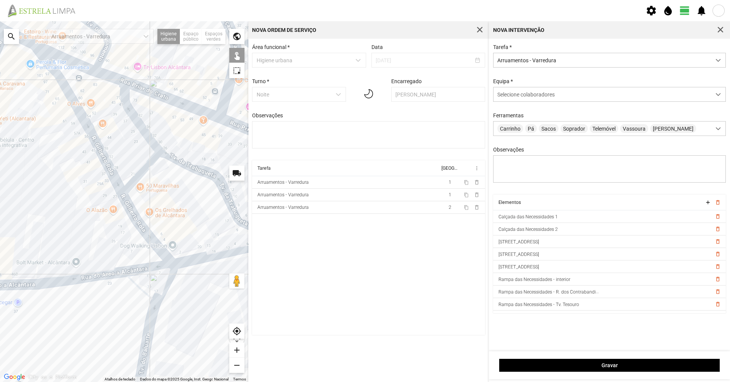
click at [199, 230] on div at bounding box center [124, 201] width 248 height 361
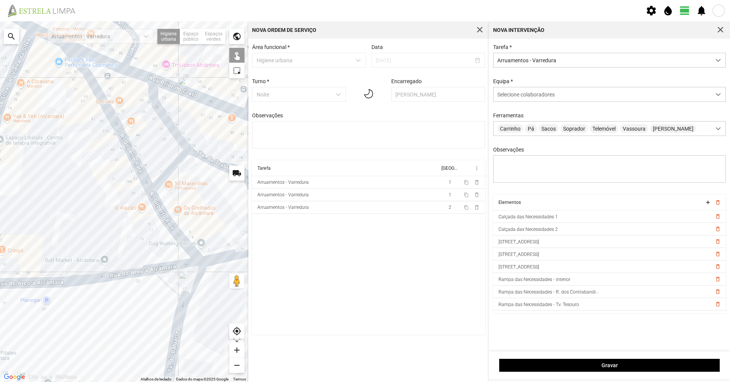
drag, startPoint x: 130, startPoint y: 249, endPoint x: 158, endPoint y: 247, distance: 28.6
click at [158, 247] on div at bounding box center [124, 201] width 248 height 361
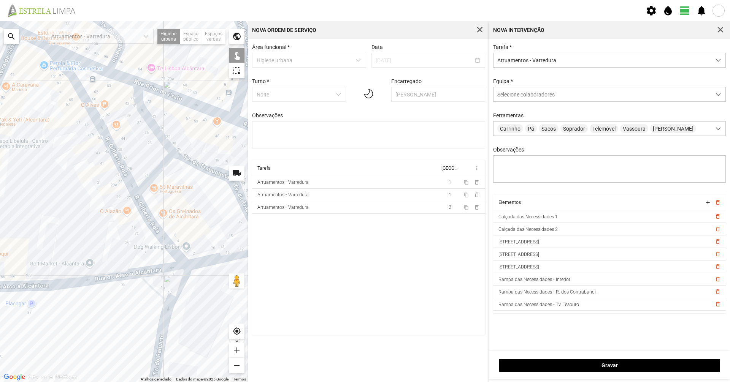
click at [193, 163] on div at bounding box center [124, 201] width 248 height 361
click at [169, 148] on div at bounding box center [124, 201] width 248 height 361
click at [144, 184] on div at bounding box center [124, 201] width 248 height 361
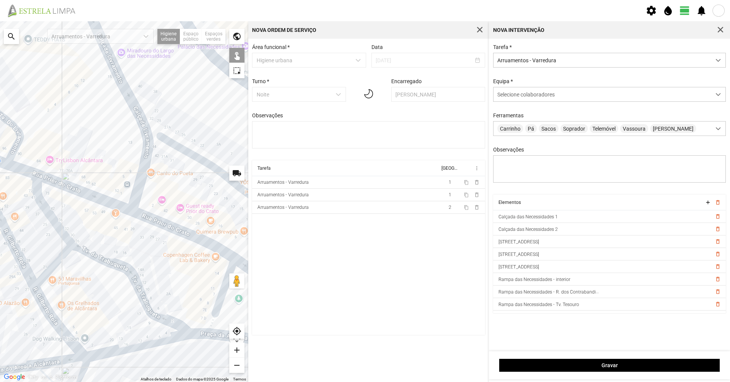
drag, startPoint x: 139, startPoint y: 160, endPoint x: 37, endPoint y: 256, distance: 139.8
click at [37, 256] on div at bounding box center [124, 201] width 248 height 361
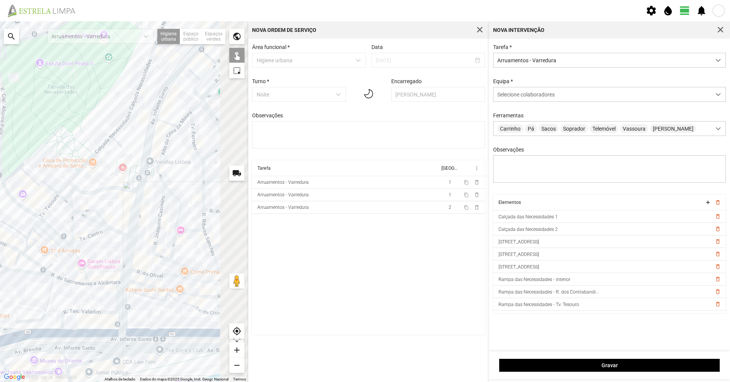
drag, startPoint x: 87, startPoint y: 305, endPoint x: 66, endPoint y: 299, distance: 22.4
click at [66, 300] on div at bounding box center [124, 201] width 248 height 361
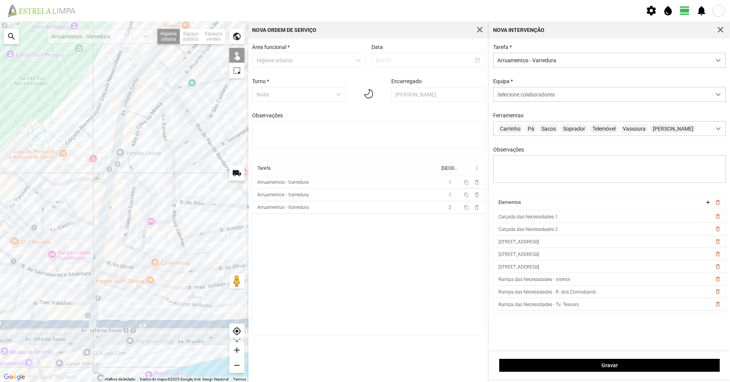
click at [108, 274] on div at bounding box center [124, 201] width 248 height 361
click at [133, 279] on div at bounding box center [124, 201] width 248 height 361
click at [131, 281] on div at bounding box center [124, 201] width 248 height 361
click at [151, 284] on div at bounding box center [124, 201] width 248 height 361
click at [200, 288] on div at bounding box center [124, 201] width 248 height 361
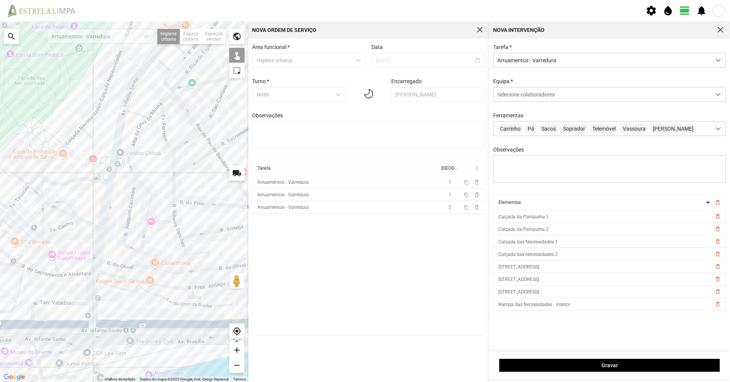
click at [200, 288] on div at bounding box center [124, 201] width 248 height 361
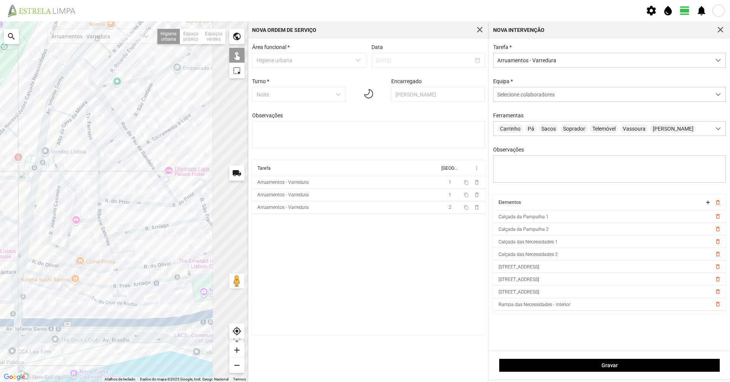
drag, startPoint x: 128, startPoint y: 280, endPoint x: 97, endPoint y: 272, distance: 32.0
click at [96, 272] on div at bounding box center [124, 201] width 248 height 361
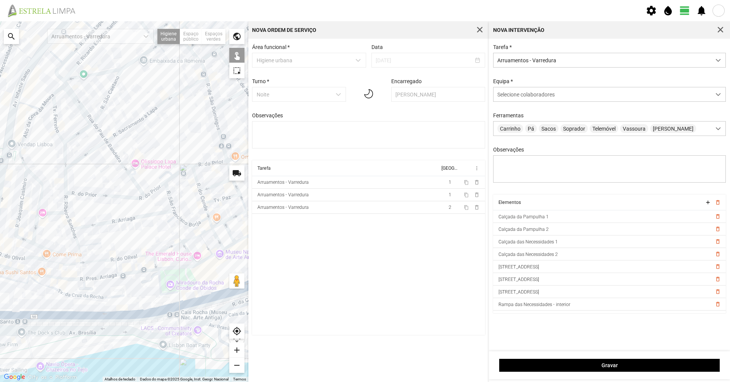
click at [135, 272] on div at bounding box center [124, 201] width 248 height 361
click at [171, 268] on div at bounding box center [124, 201] width 248 height 361
